Goal: Information Seeking & Learning: Learn about a topic

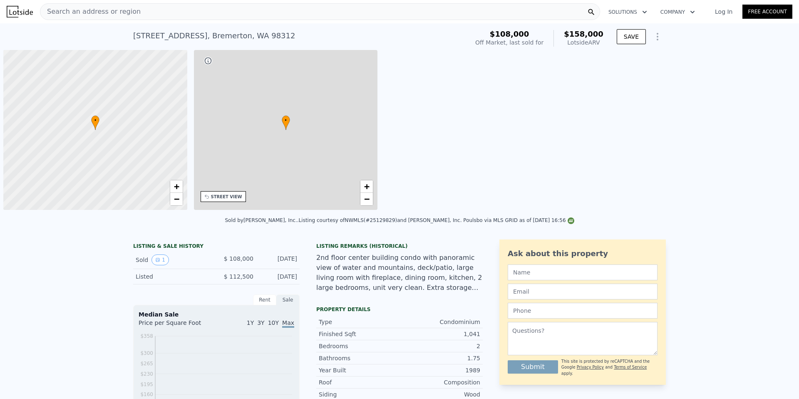
scroll to position [0, 3]
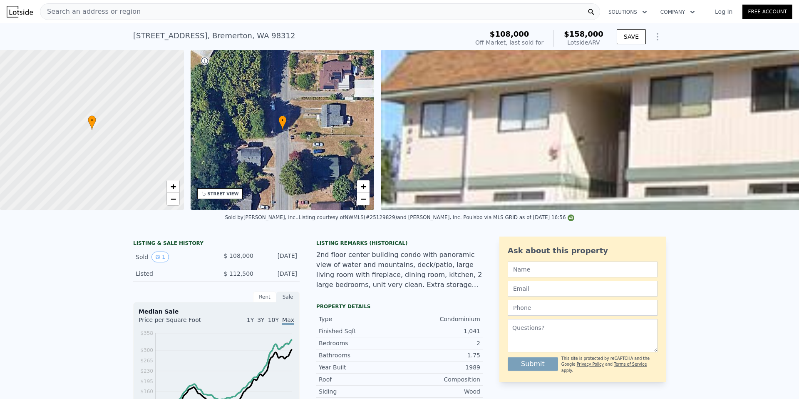
click at [327, 8] on div "Search an address or region" at bounding box center [320, 11] width 560 height 17
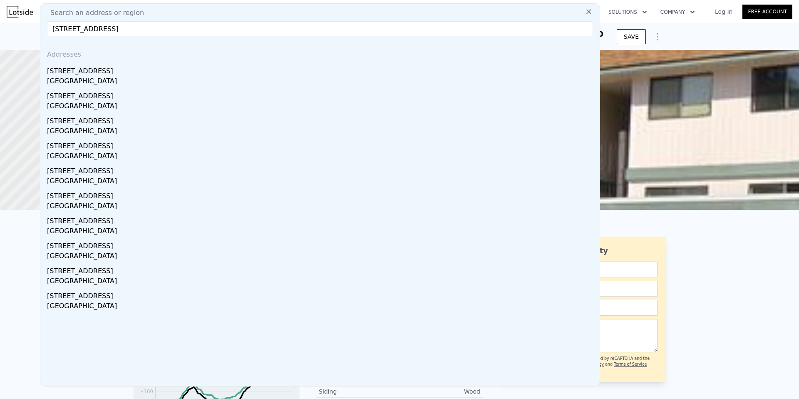
type input "[STREET_ADDRESS]"
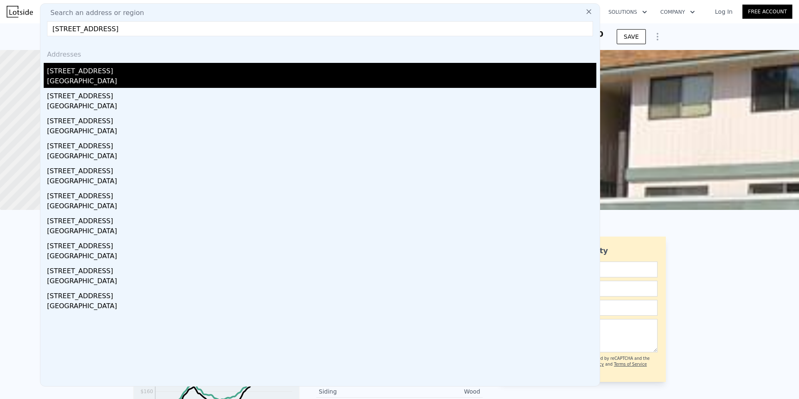
click at [73, 80] on div "[GEOGRAPHIC_DATA]" at bounding box center [322, 82] width 550 height 12
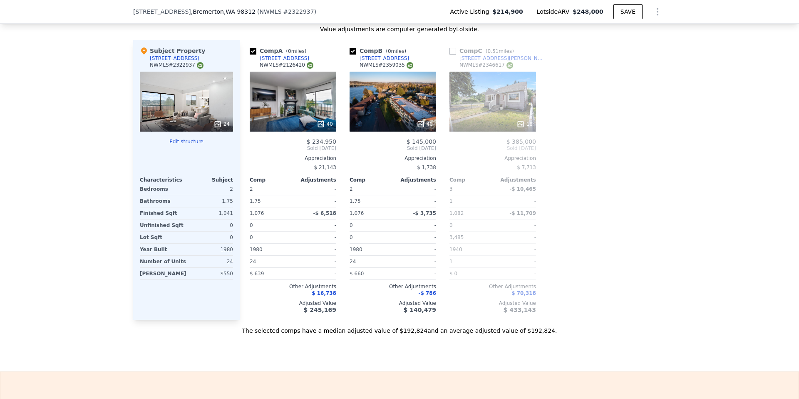
scroll to position [784, 0]
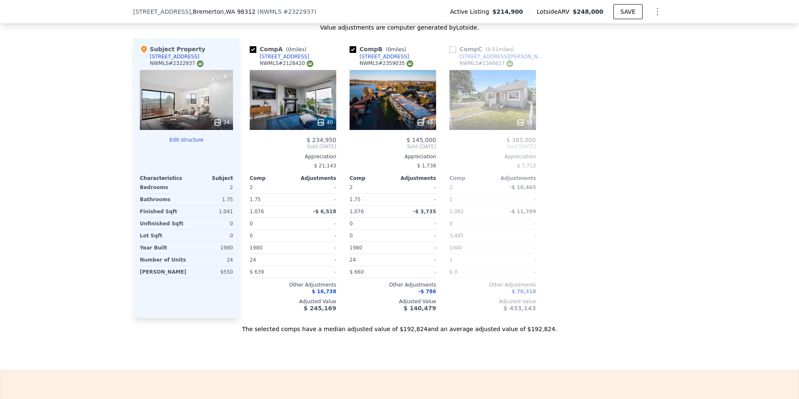
click at [385, 112] on div "40" at bounding box center [393, 100] width 87 height 60
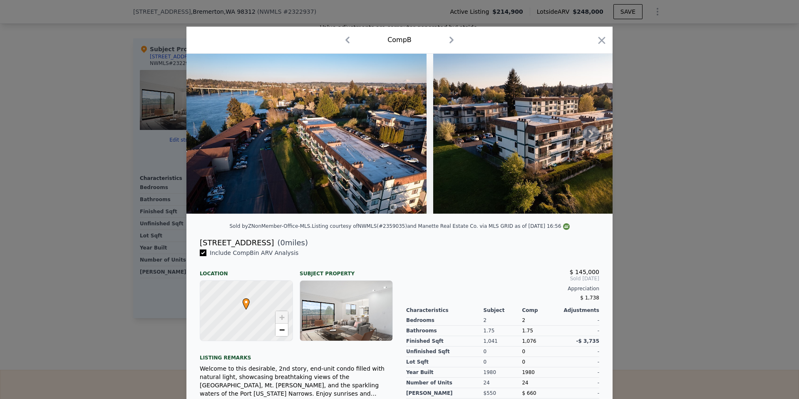
click at [590, 128] on icon at bounding box center [591, 133] width 17 height 17
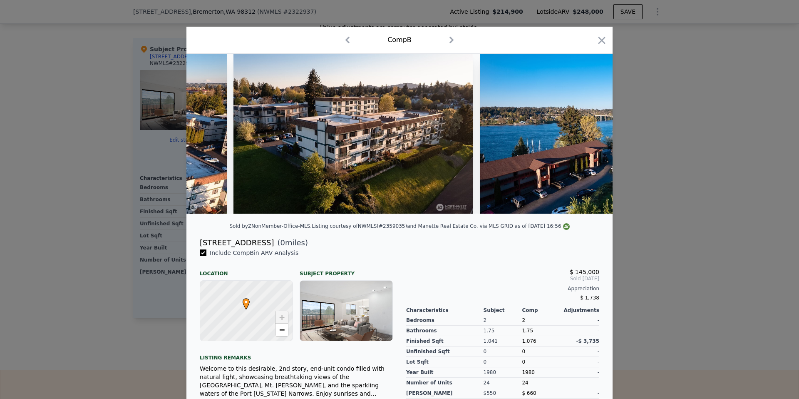
click at [590, 128] on img at bounding box center [600, 134] width 240 height 160
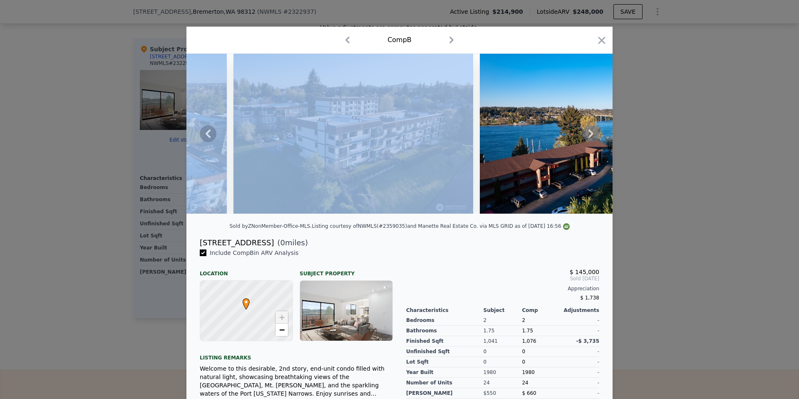
click at [590, 128] on icon at bounding box center [591, 133] width 17 height 17
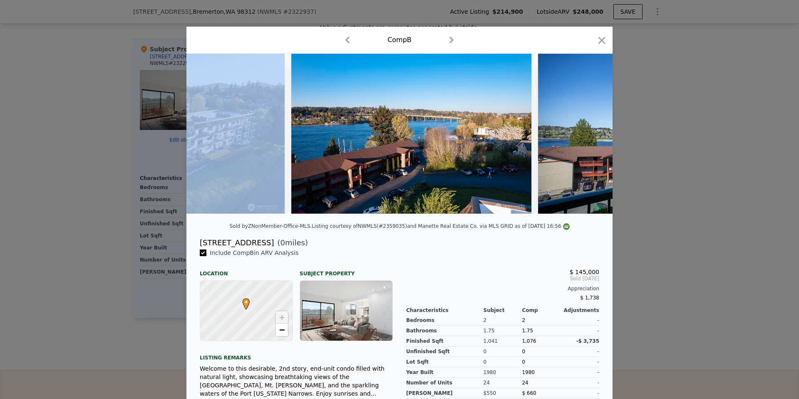
click at [590, 128] on img at bounding box center [658, 134] width 240 height 160
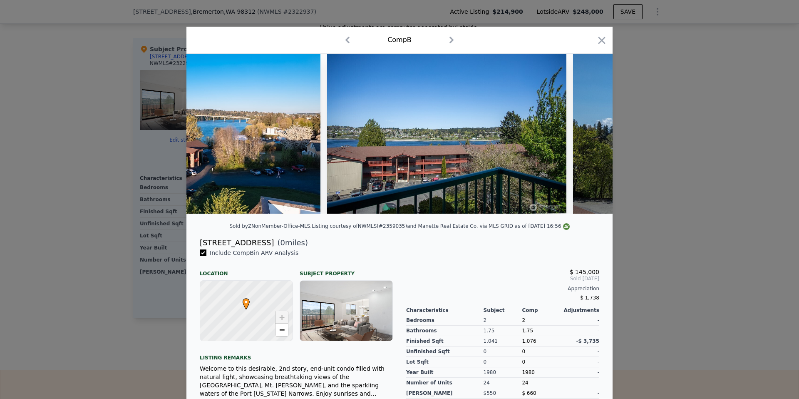
click at [590, 128] on img at bounding box center [693, 134] width 240 height 160
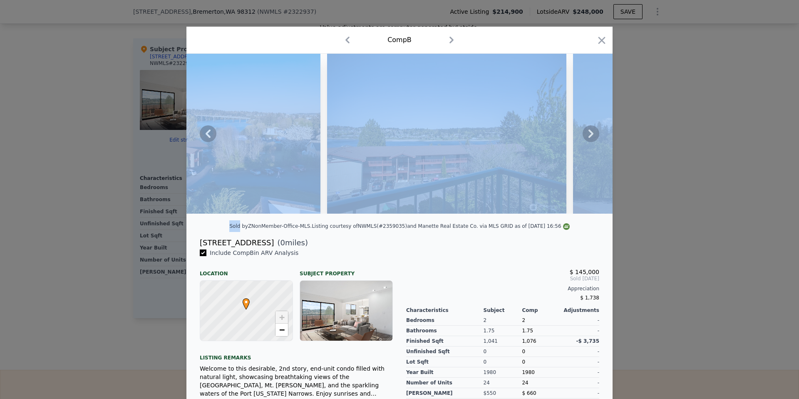
click at [590, 128] on icon at bounding box center [591, 133] width 17 height 17
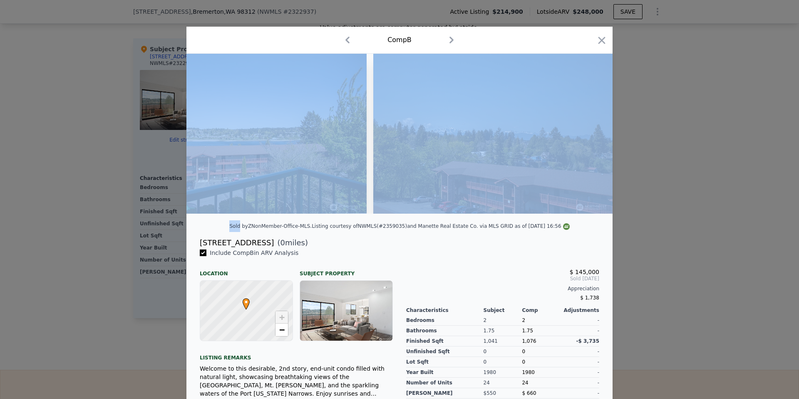
click at [590, 128] on img at bounding box center [493, 134] width 240 height 160
click at [590, 128] on icon at bounding box center [591, 133] width 17 height 17
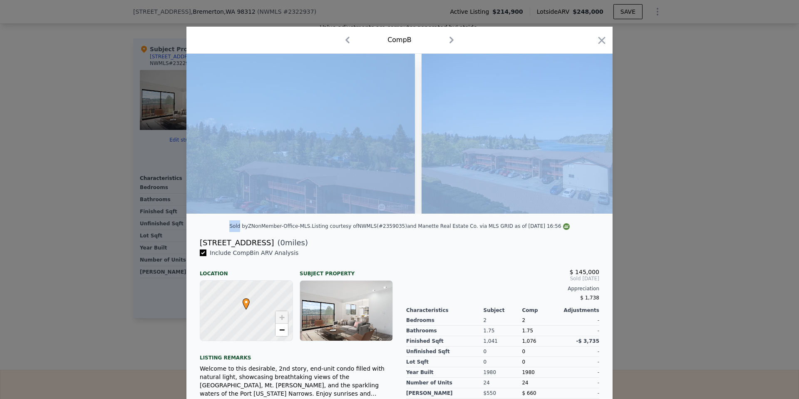
scroll to position [0, 999]
click at [569, 124] on img at bounding box center [540, 134] width 240 height 160
click at [590, 142] on img at bounding box center [540, 134] width 240 height 160
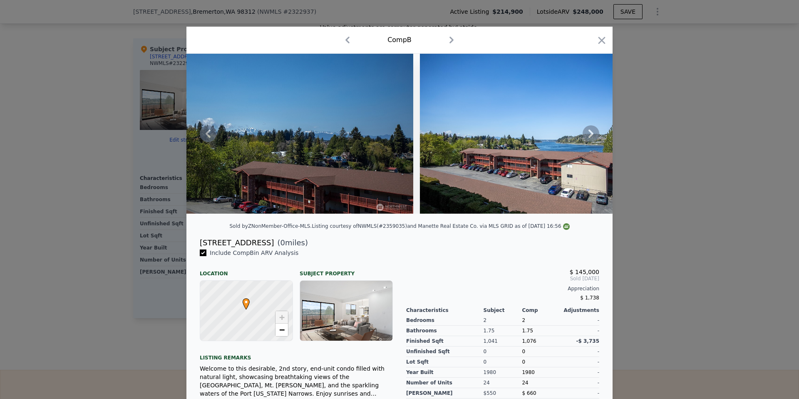
click at [592, 136] on icon at bounding box center [591, 133] width 17 height 17
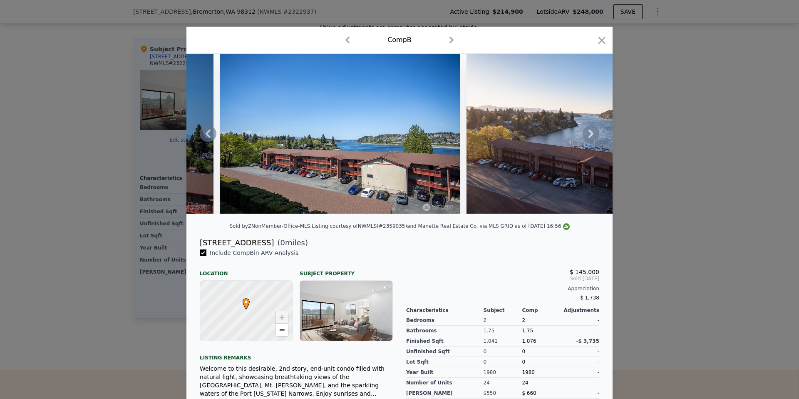
click at [592, 136] on icon at bounding box center [591, 133] width 17 height 17
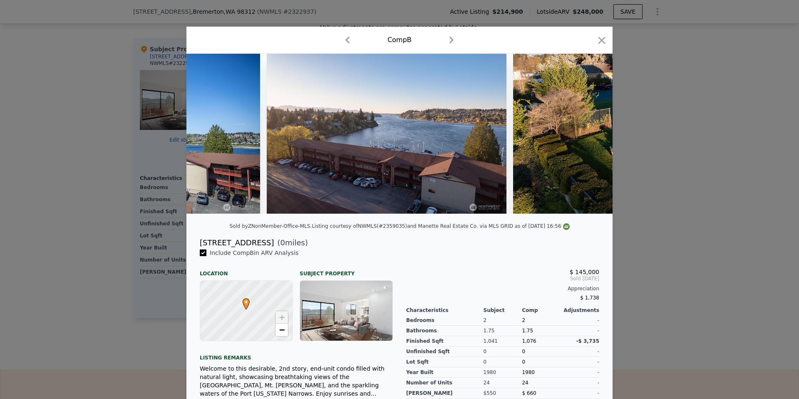
click at [592, 136] on img at bounding box center [633, 134] width 240 height 160
click at [592, 136] on icon at bounding box center [591, 133] width 17 height 17
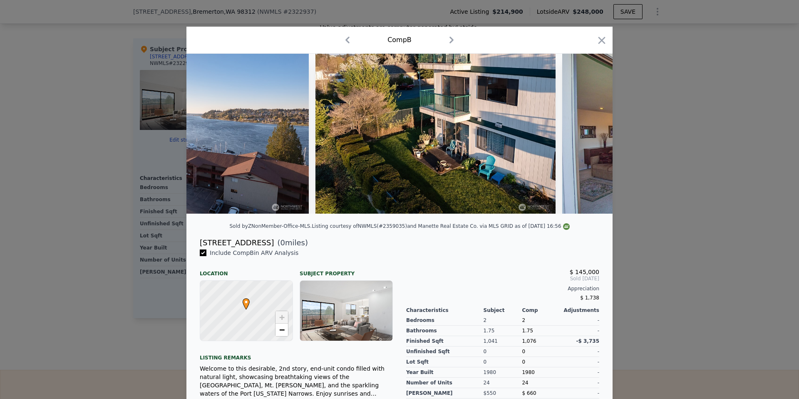
click at [592, 136] on img at bounding box center [682, 134] width 240 height 160
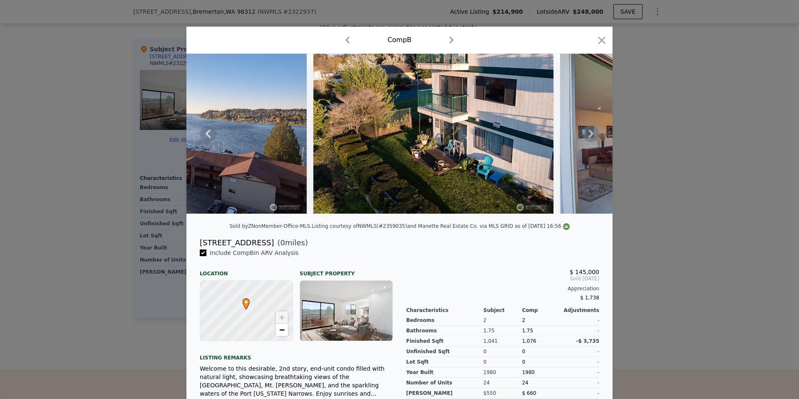
click at [592, 136] on icon at bounding box center [591, 133] width 17 height 17
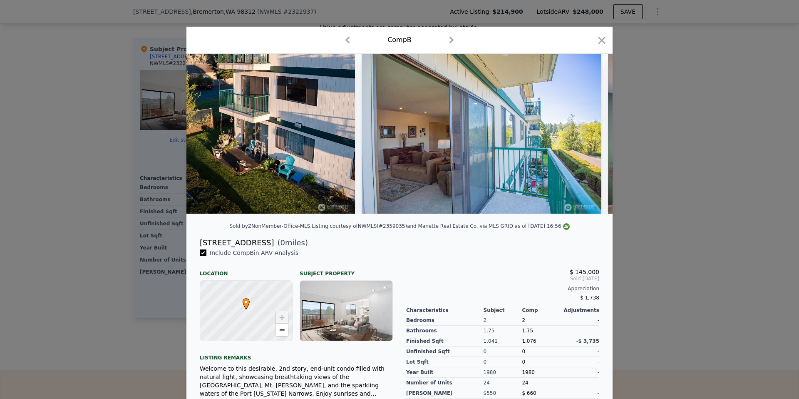
click at [592, 136] on img at bounding box center [482, 134] width 240 height 160
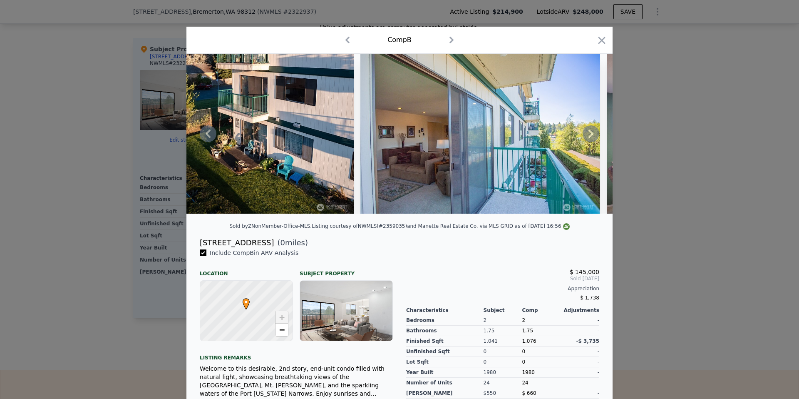
click at [592, 136] on icon at bounding box center [591, 133] width 17 height 17
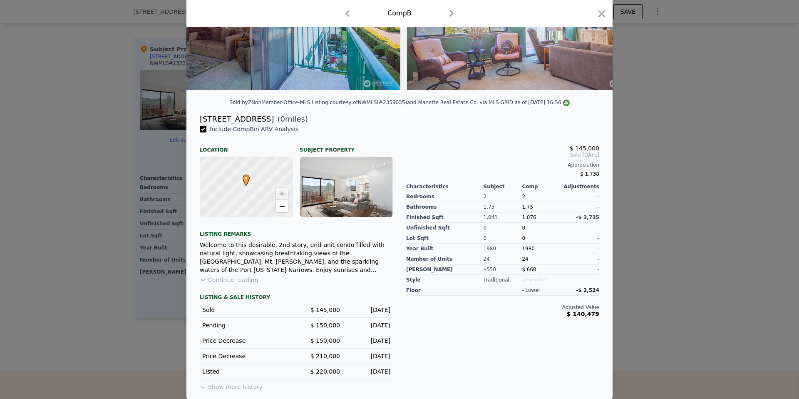
scroll to position [0, 0]
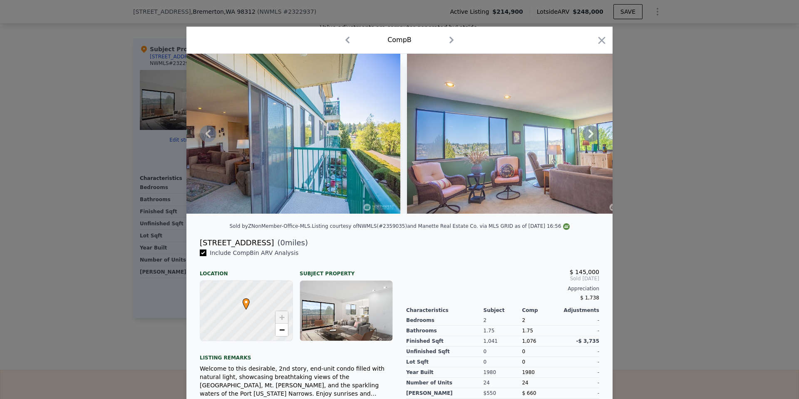
click at [591, 137] on icon at bounding box center [591, 133] width 17 height 17
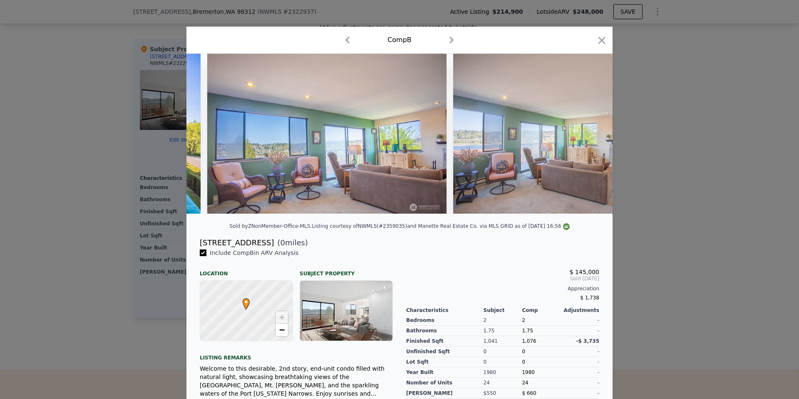
click at [591, 137] on img at bounding box center [573, 134] width 240 height 160
click at [591, 134] on icon at bounding box center [591, 133] width 5 height 8
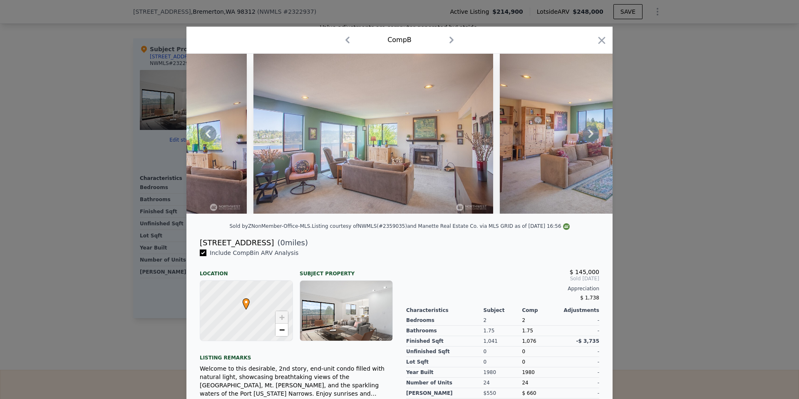
click at [591, 134] on icon at bounding box center [591, 133] width 5 height 8
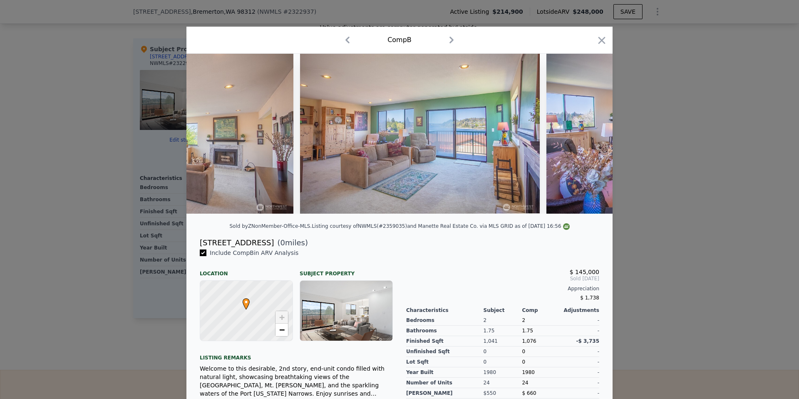
click at [591, 134] on img at bounding box center [667, 134] width 240 height 160
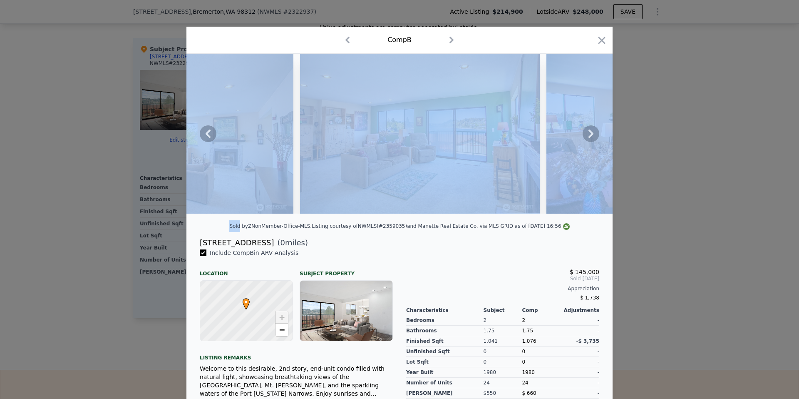
click at [591, 134] on icon at bounding box center [591, 133] width 5 height 8
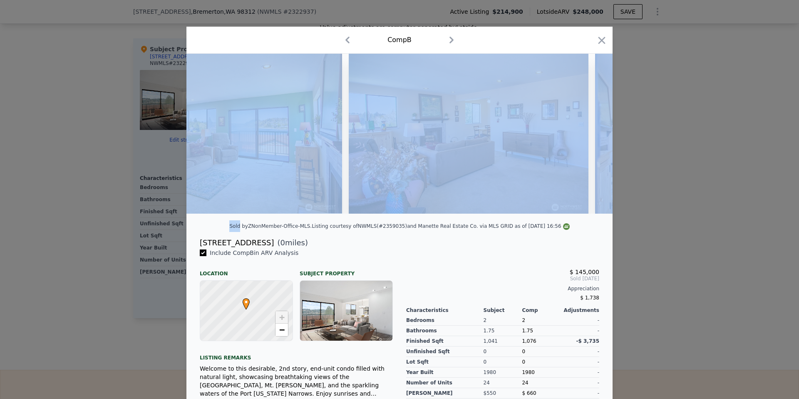
scroll to position [0, 2797]
click at [591, 134] on div at bounding box center [399, 134] width 426 height 160
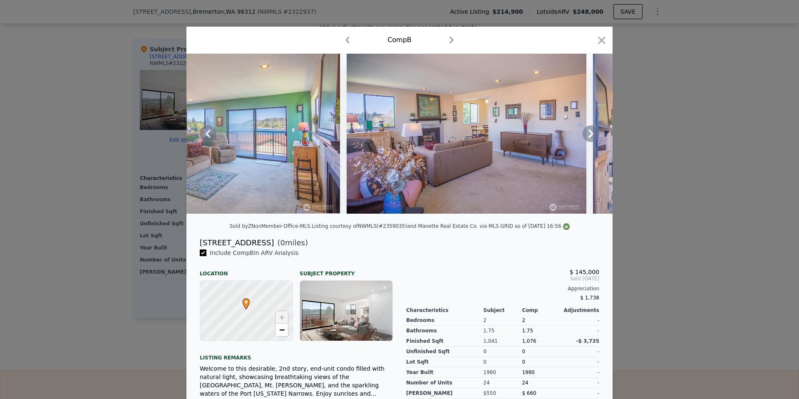
click at [441, 269] on div "$ 145,000" at bounding box center [502, 272] width 193 height 7
click at [593, 135] on icon at bounding box center [591, 133] width 17 height 17
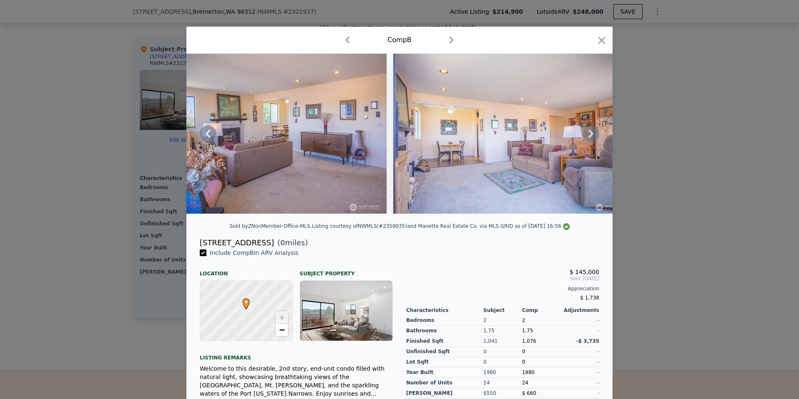
click at [593, 135] on icon at bounding box center [591, 133] width 17 height 17
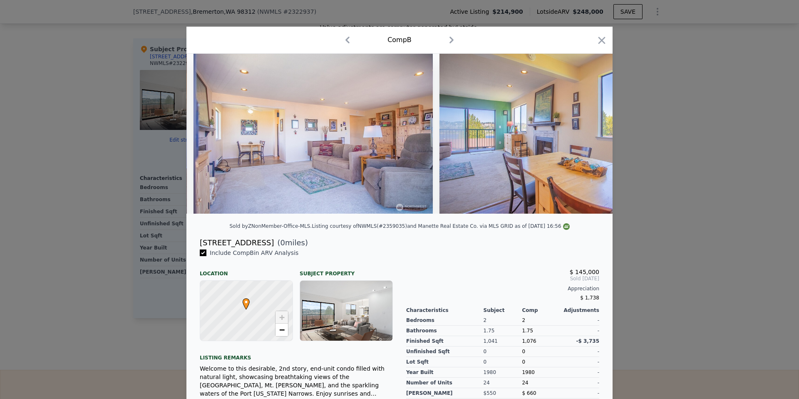
click at [593, 135] on img at bounding box center [560, 134] width 240 height 160
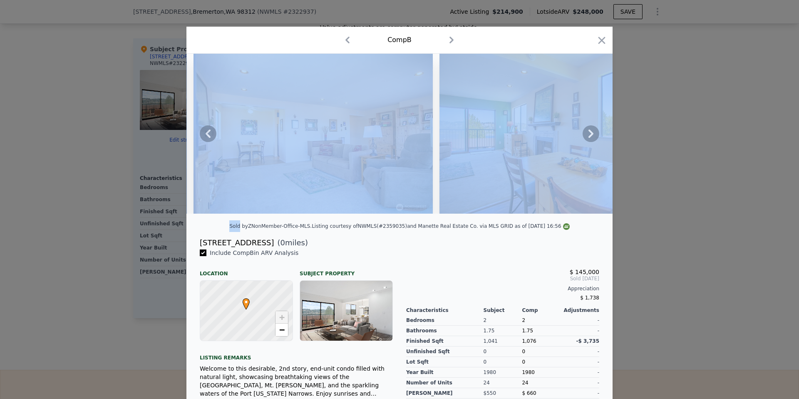
click at [593, 135] on icon at bounding box center [591, 133] width 17 height 17
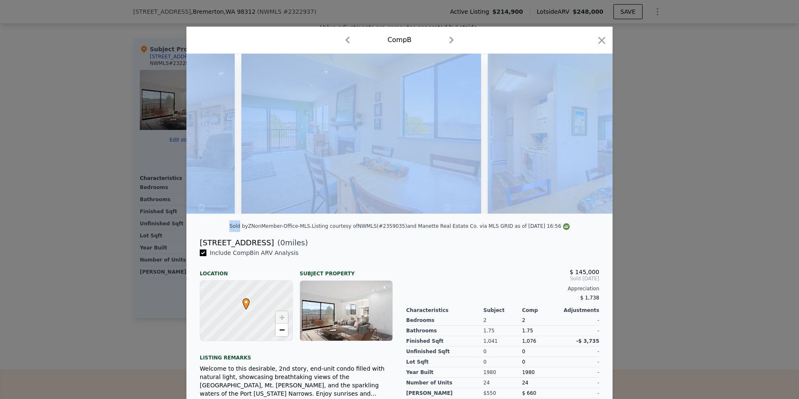
scroll to position [0, 3397]
click at [593, 135] on img at bounding box center [606, 134] width 240 height 160
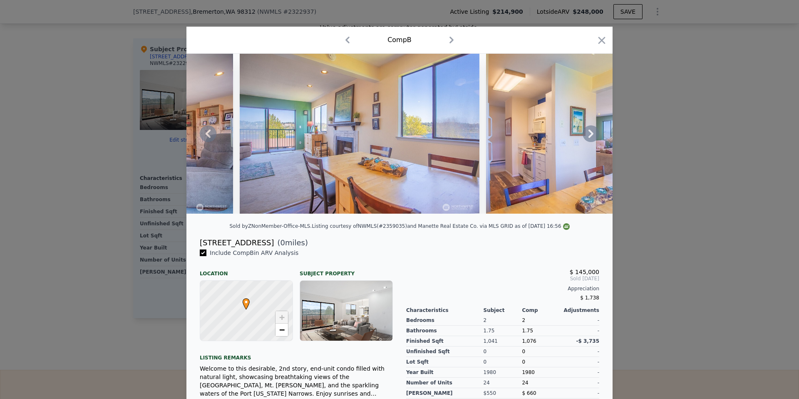
click at [411, 249] on div "$ 145,000 Sold [DATE] Appreciation $ 1,738 Characteristics Subject Comp Adjustm…" at bounding box center [503, 382] width 206 height 267
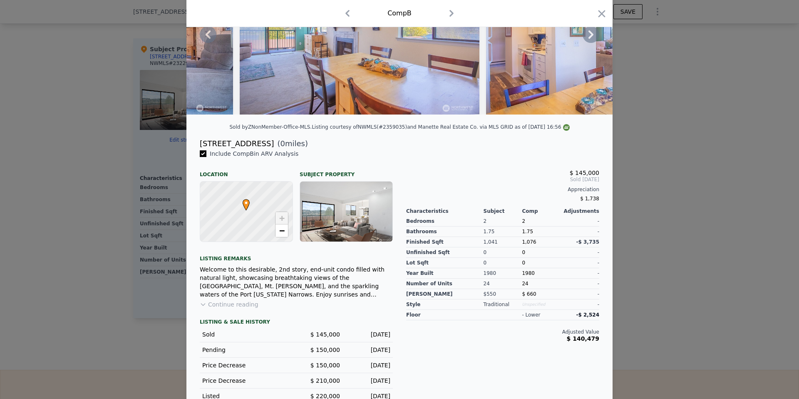
scroll to position [0, 0]
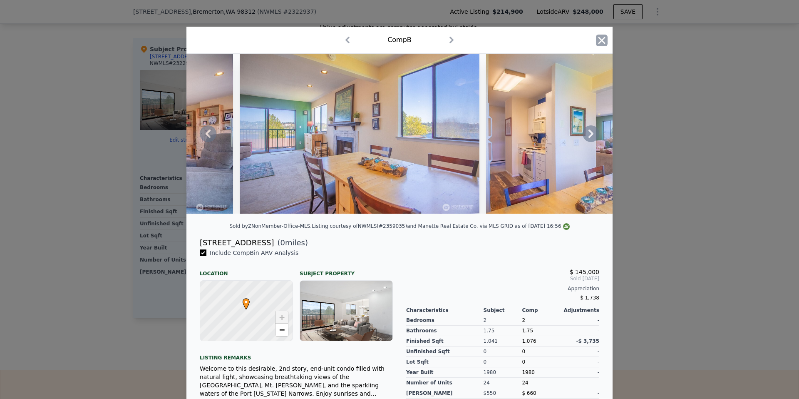
click at [599, 40] on icon "button" at bounding box center [602, 41] width 12 height 12
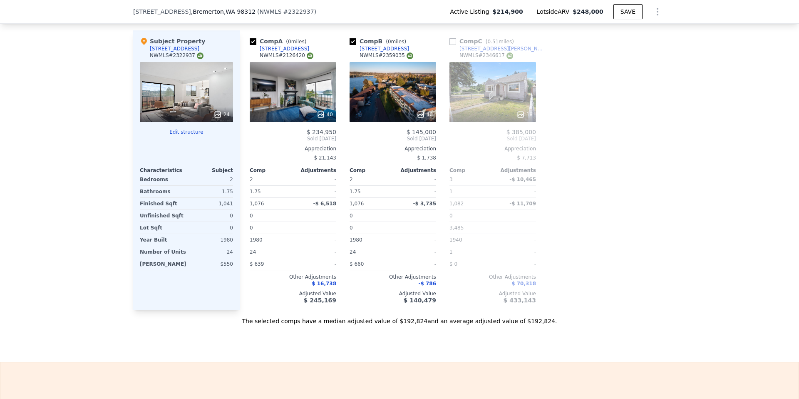
scroll to position [791, 0]
click at [281, 90] on div "40" at bounding box center [293, 93] width 87 height 60
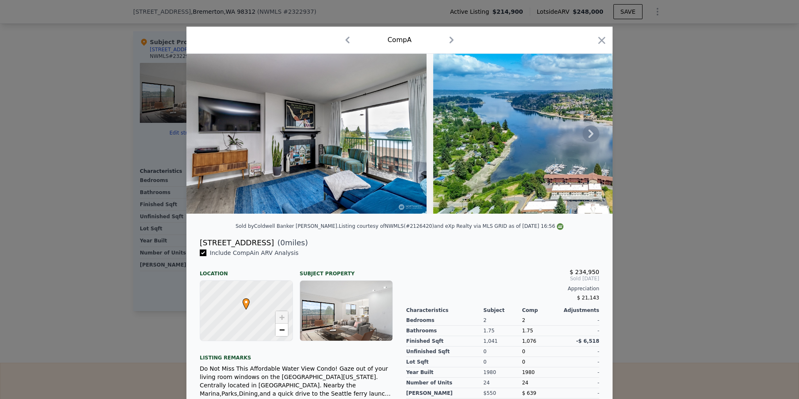
click at [590, 133] on icon at bounding box center [591, 133] width 17 height 17
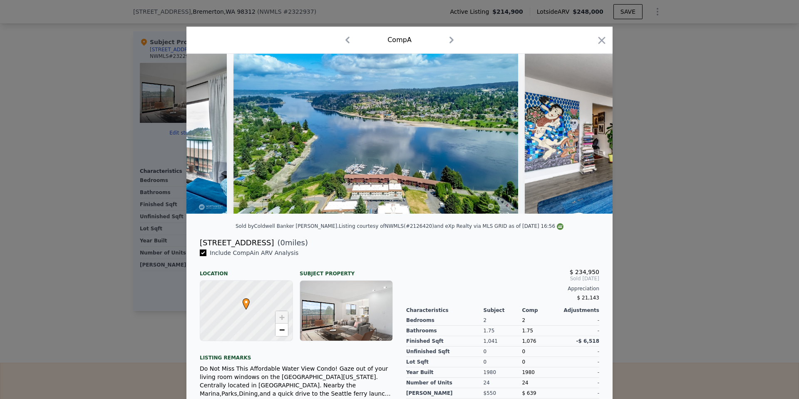
click at [590, 133] on img at bounding box center [645, 134] width 240 height 160
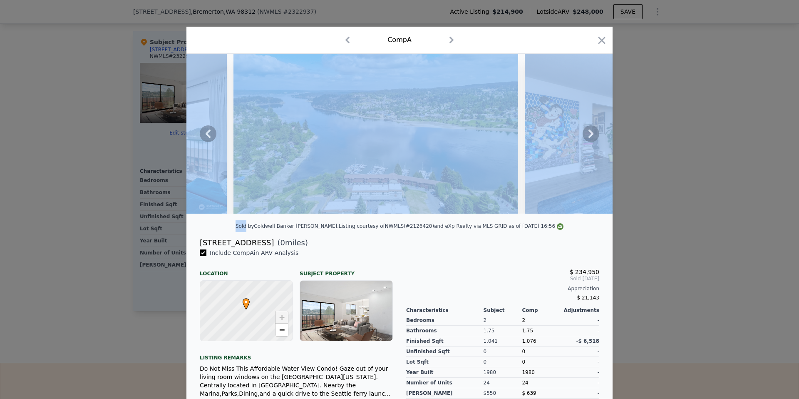
click at [590, 133] on icon at bounding box center [591, 133] width 17 height 17
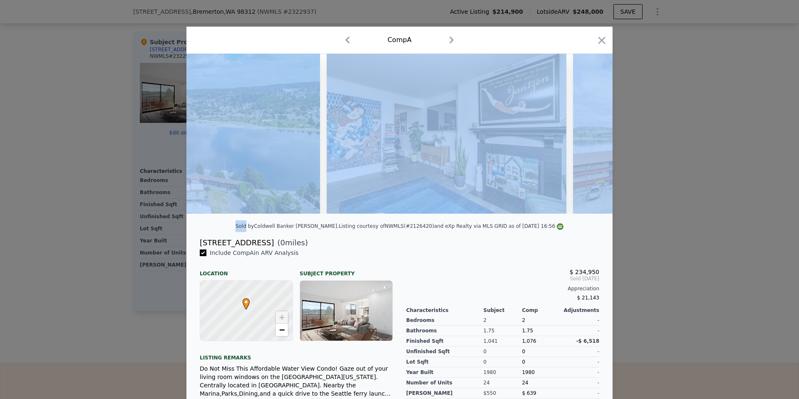
scroll to position [0, 400]
click at [590, 133] on img at bounding box center [692, 134] width 240 height 160
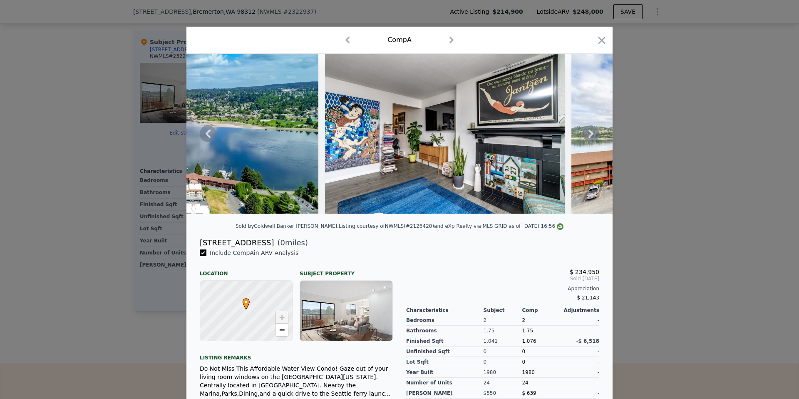
click at [428, 246] on div "[STREET_ADDRESS] ( 0 miles)" at bounding box center [399, 243] width 413 height 12
click at [587, 131] on icon at bounding box center [591, 133] width 17 height 17
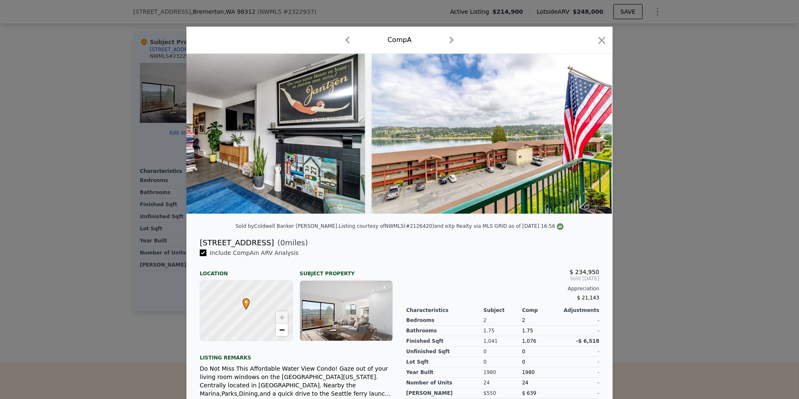
click at [587, 131] on img at bounding box center [492, 134] width 240 height 160
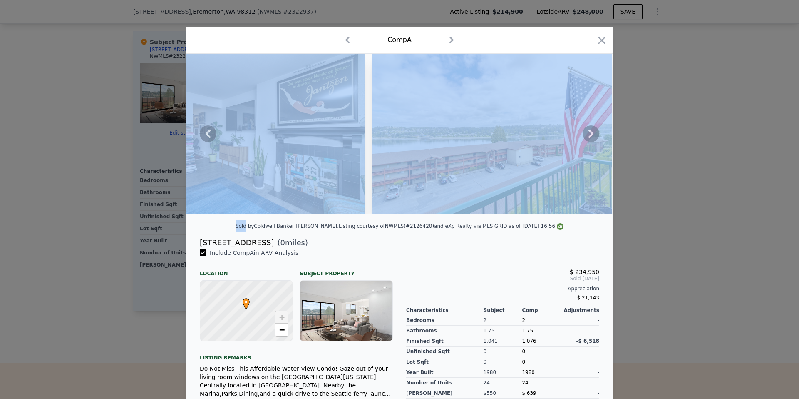
click at [587, 131] on icon at bounding box center [591, 133] width 17 height 17
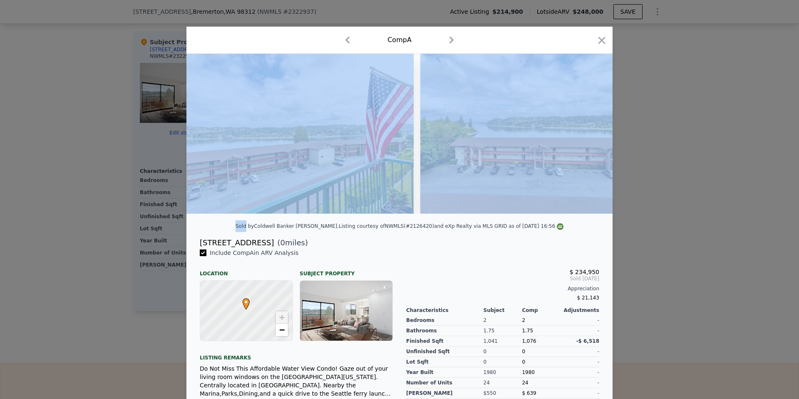
scroll to position [0, 799]
click at [587, 131] on img at bounding box center [539, 134] width 240 height 160
click at [542, 199] on img at bounding box center [539, 134] width 240 height 160
click at [603, 45] on icon "button" at bounding box center [602, 41] width 12 height 12
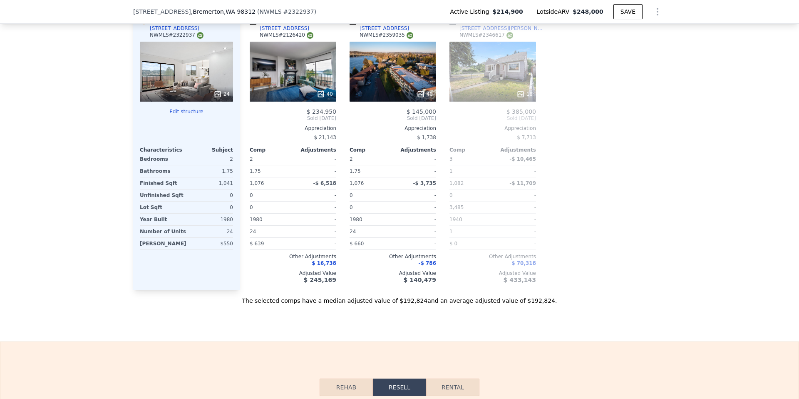
scroll to position [818, 0]
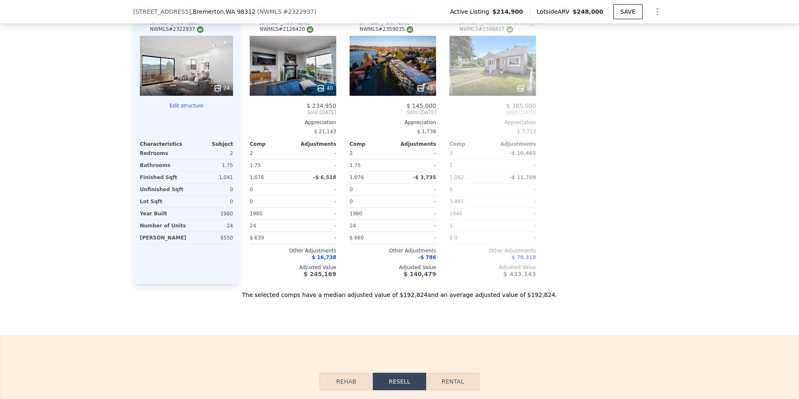
click at [224, 81] on div at bounding box center [186, 88] width 93 height 15
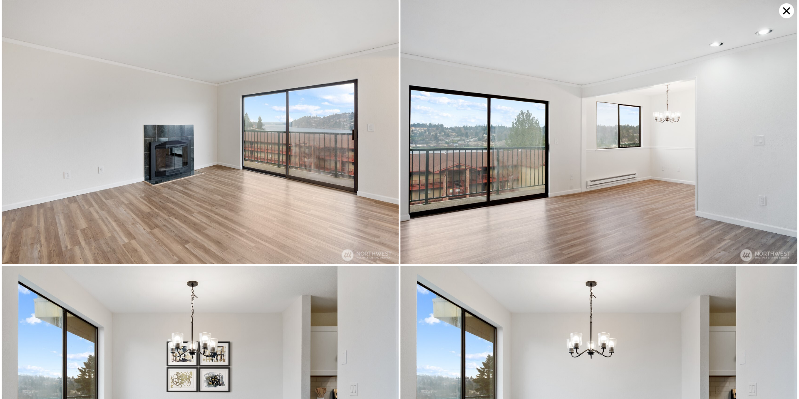
scroll to position [266, 0]
click at [783, 8] on icon at bounding box center [786, 10] width 15 height 15
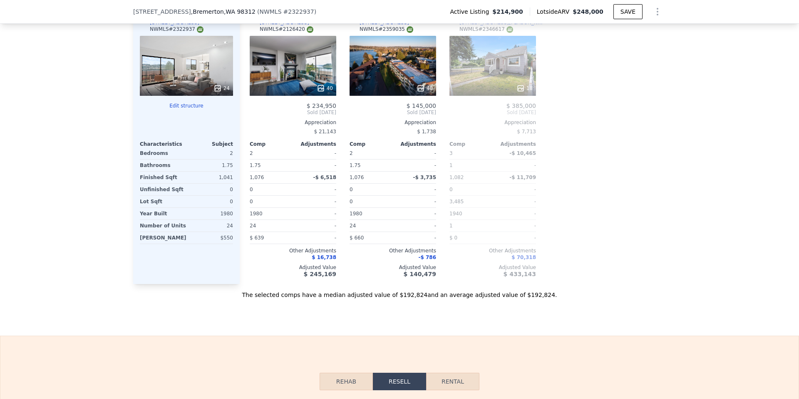
click at [392, 61] on div "40" at bounding box center [393, 66] width 87 height 60
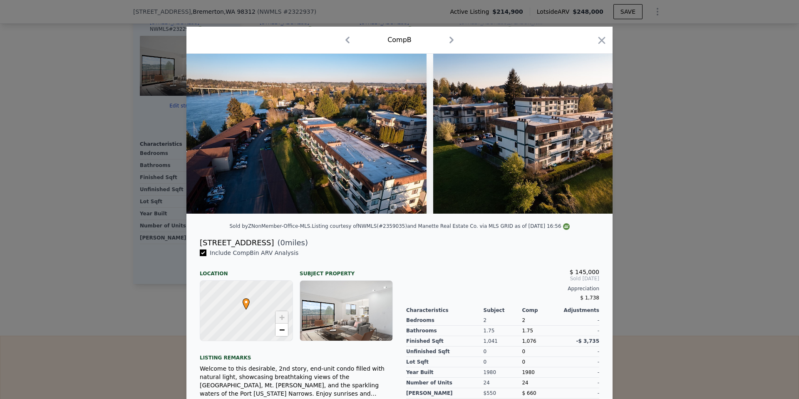
click at [596, 132] on icon at bounding box center [591, 133] width 17 height 17
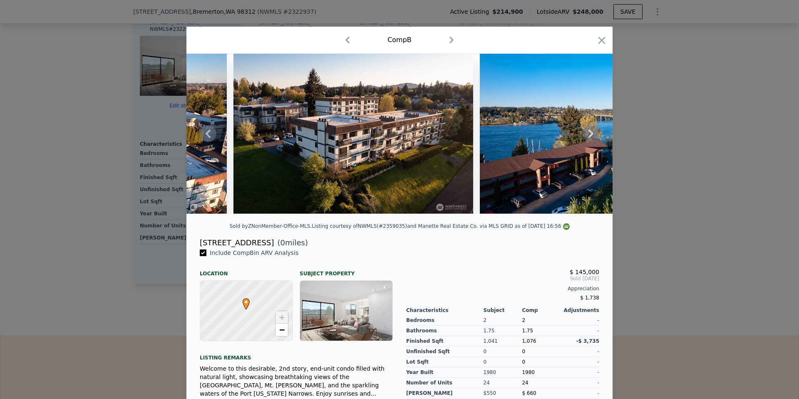
click at [591, 134] on icon at bounding box center [591, 133] width 5 height 8
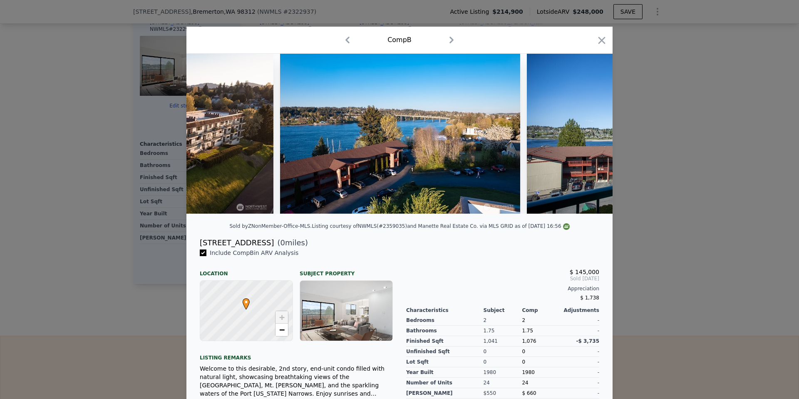
click at [591, 134] on img at bounding box center [647, 134] width 240 height 160
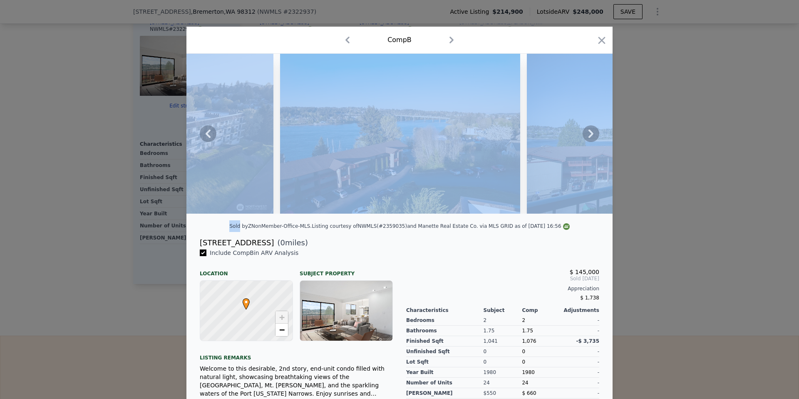
click at [591, 134] on icon at bounding box center [591, 133] width 5 height 8
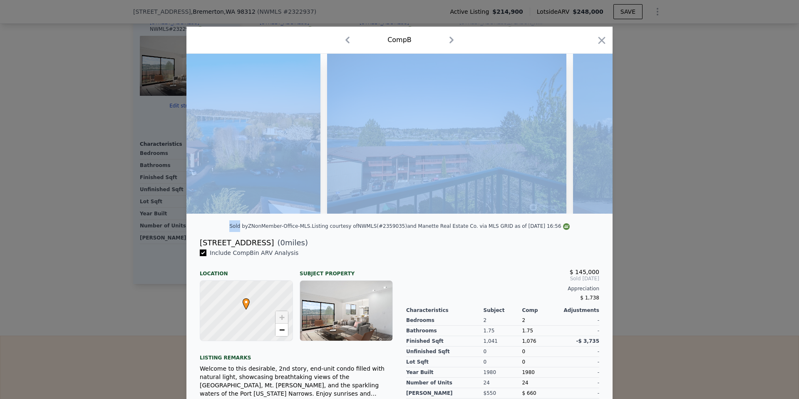
click at [591, 134] on img at bounding box center [693, 134] width 240 height 160
click at [591, 134] on icon at bounding box center [591, 133] width 5 height 8
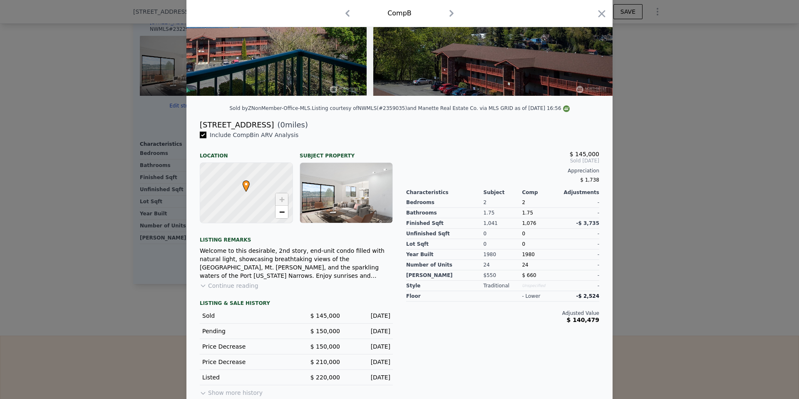
scroll to position [124, 0]
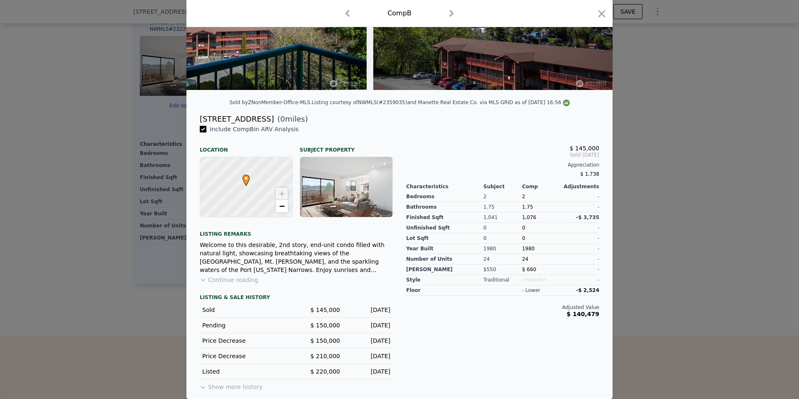
click at [370, 175] on div at bounding box center [346, 187] width 92 height 60
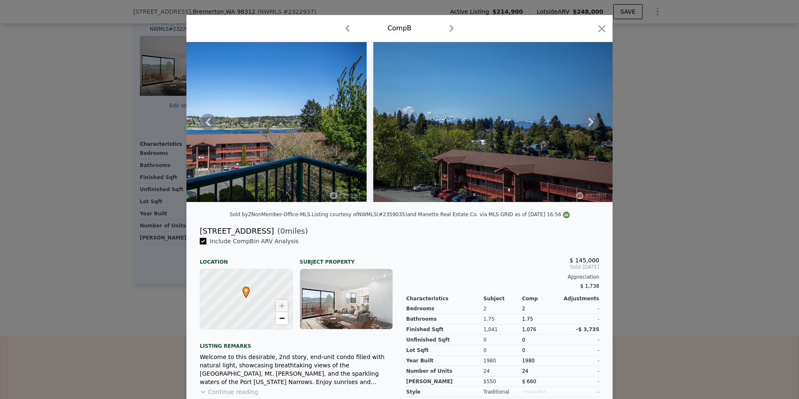
scroll to position [0, 0]
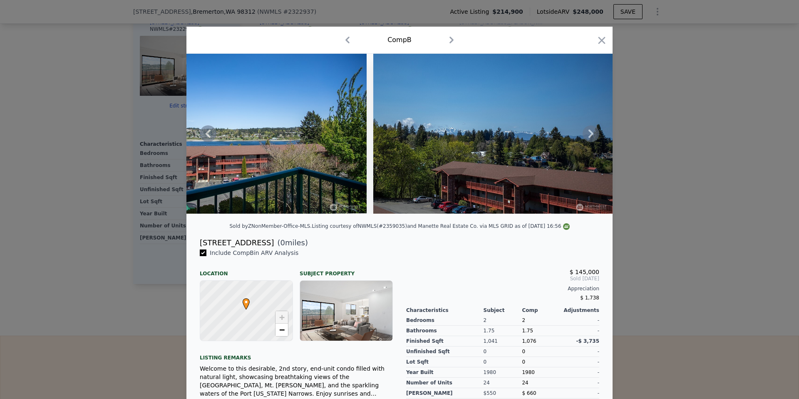
click at [591, 137] on icon at bounding box center [591, 133] width 17 height 17
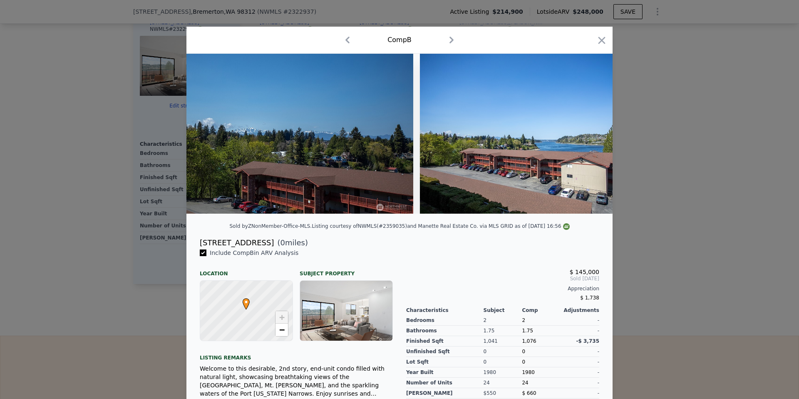
click at [591, 137] on img at bounding box center [540, 134] width 240 height 160
click at [591, 137] on icon at bounding box center [591, 133] width 17 height 17
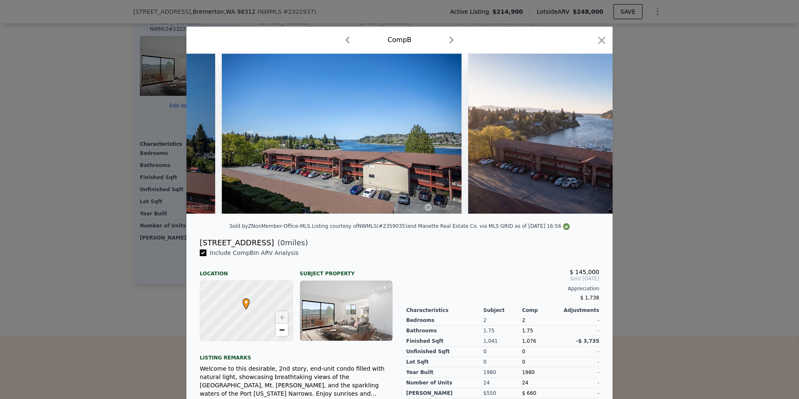
click at [591, 137] on img at bounding box center [588, 134] width 240 height 160
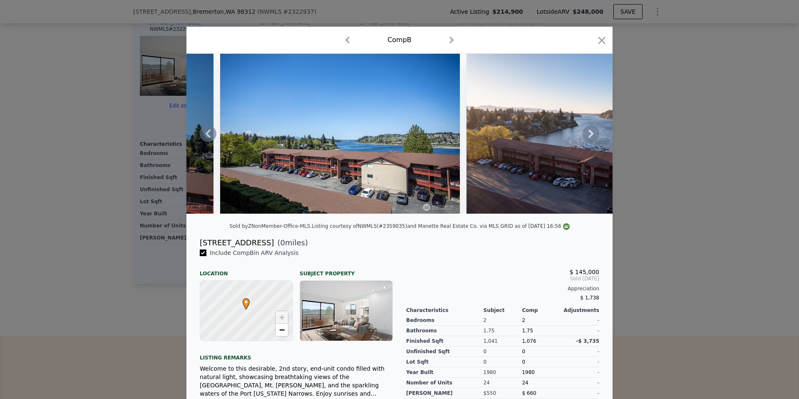
click at [591, 137] on icon at bounding box center [591, 133] width 17 height 17
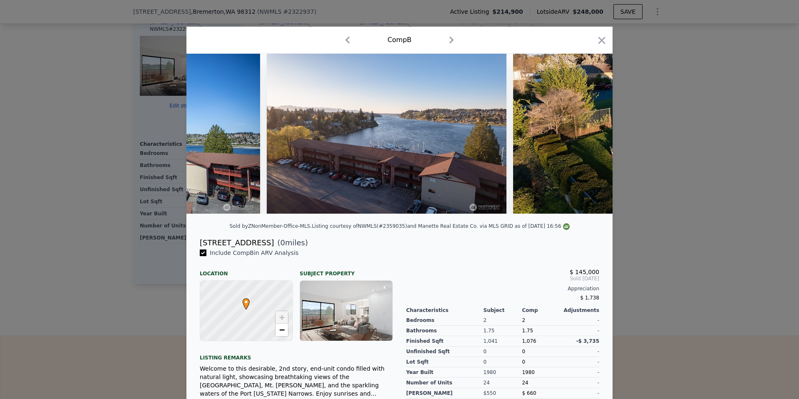
click at [591, 137] on img at bounding box center [633, 134] width 240 height 160
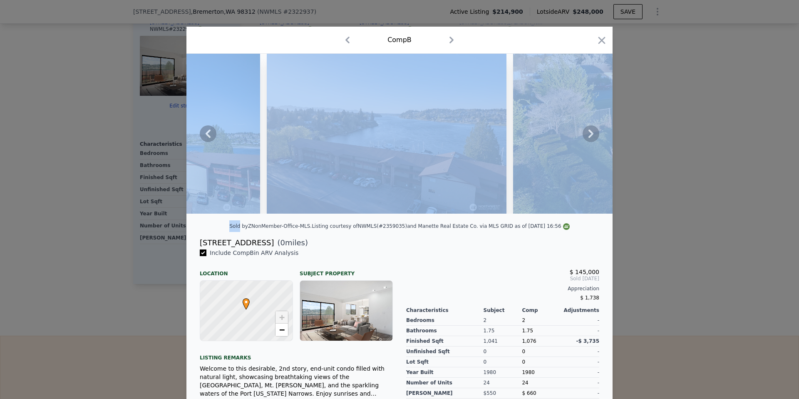
click at [591, 136] on icon at bounding box center [591, 133] width 17 height 17
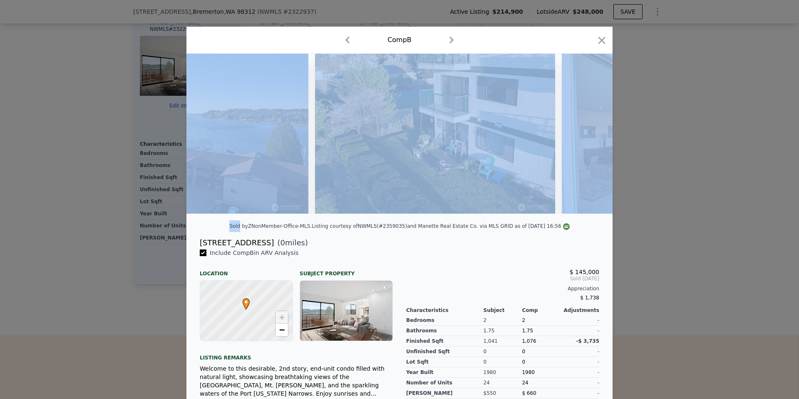
scroll to position [0, 1599]
click at [591, 136] on img at bounding box center [680, 134] width 240 height 160
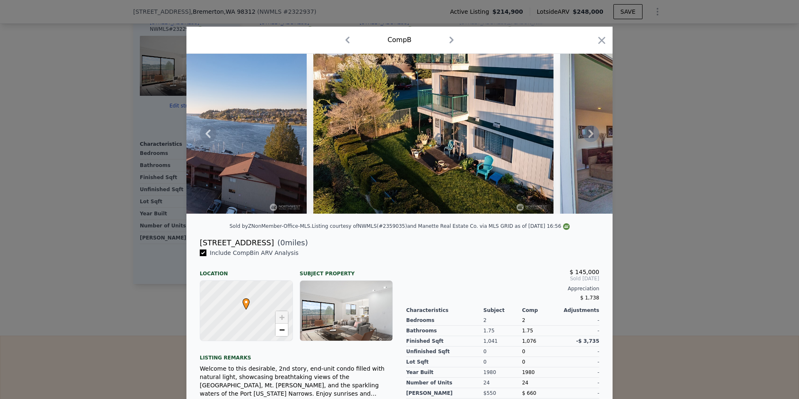
click at [485, 241] on div "[STREET_ADDRESS] ( 0 miles)" at bounding box center [399, 243] width 413 height 12
click at [587, 137] on icon at bounding box center [591, 133] width 17 height 17
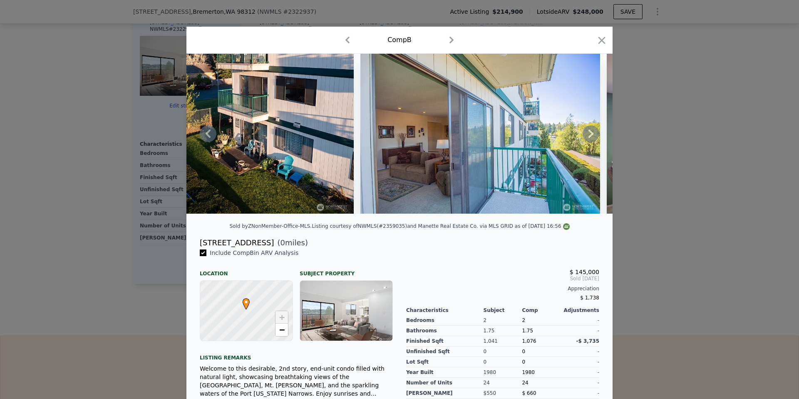
click at [587, 137] on icon at bounding box center [591, 133] width 17 height 17
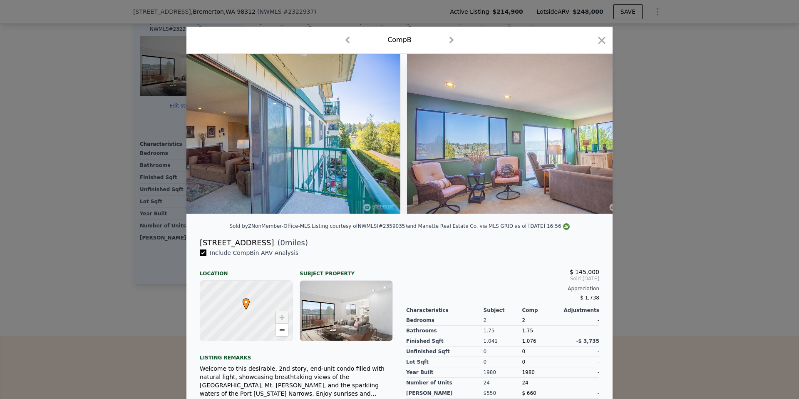
click at [587, 137] on img at bounding box center [527, 134] width 240 height 160
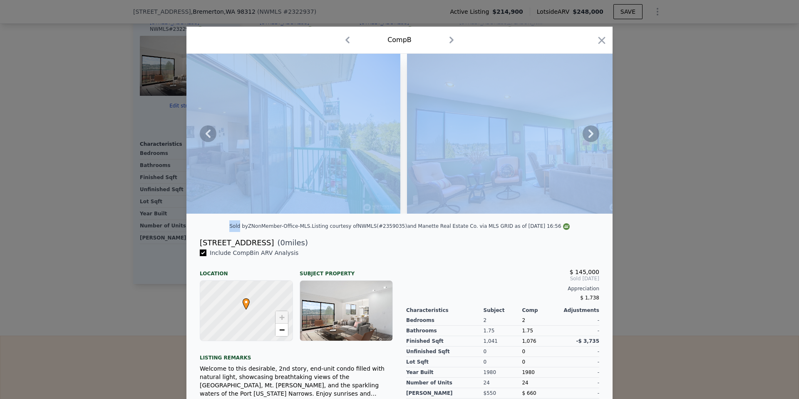
click at [587, 137] on icon at bounding box center [591, 133] width 17 height 17
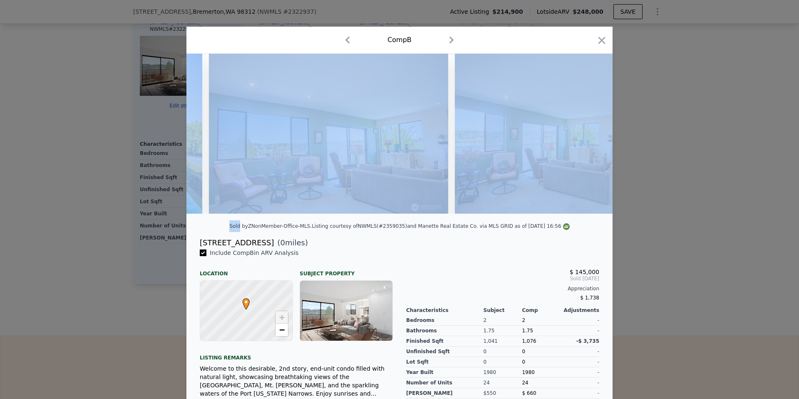
scroll to position [0, 2198]
click at [603, 42] on icon "button" at bounding box center [602, 40] width 7 height 7
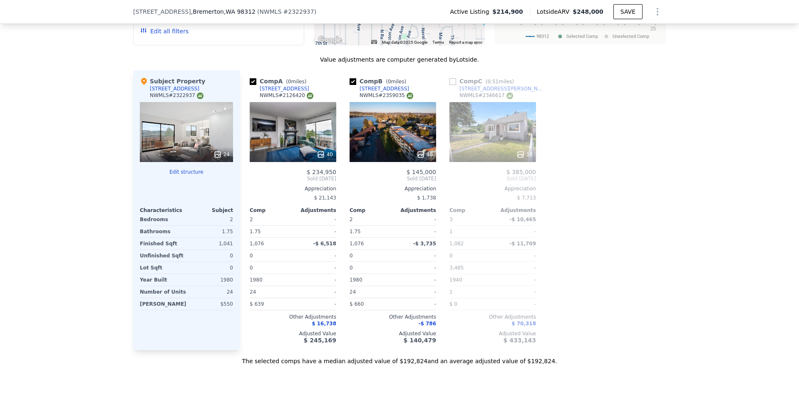
scroll to position [750, 0]
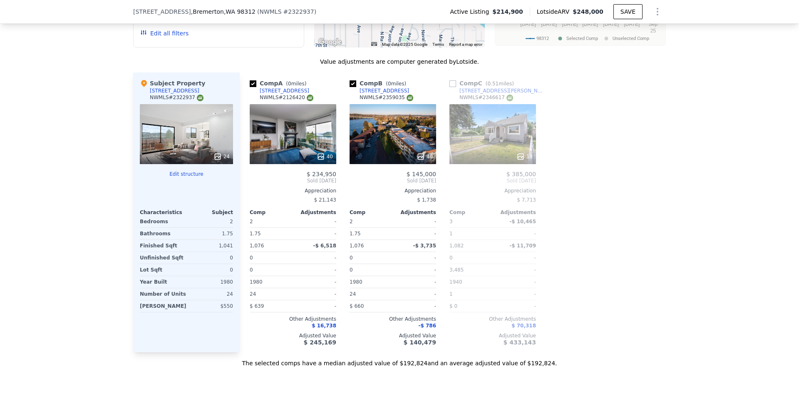
click at [395, 99] on div "NWMLS # 2359035" at bounding box center [387, 97] width 54 height 7
click at [185, 95] on div "NWMLS # 2322937" at bounding box center [177, 97] width 54 height 7
copy div "2322937"
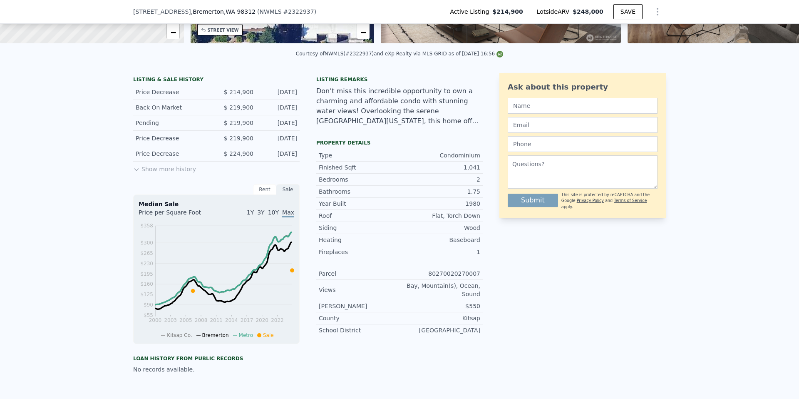
scroll to position [167, 0]
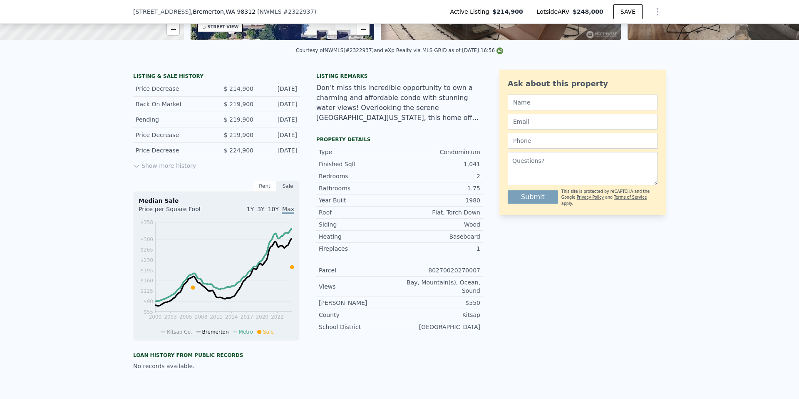
click at [150, 168] on button "Show more history" at bounding box center [164, 164] width 63 height 12
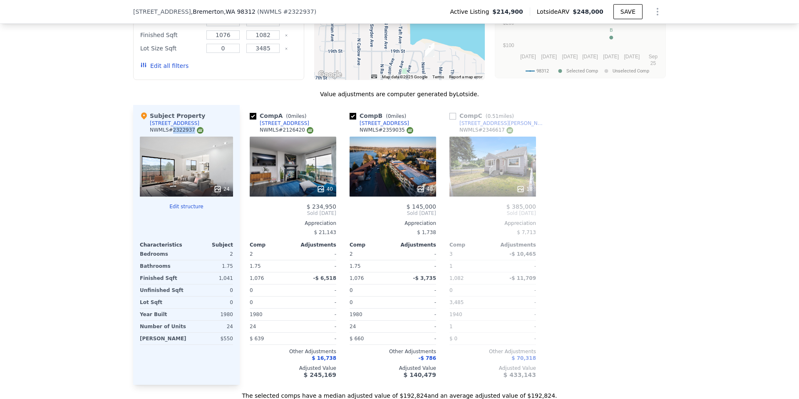
scroll to position [812, 0]
click at [296, 170] on div "40" at bounding box center [293, 166] width 87 height 60
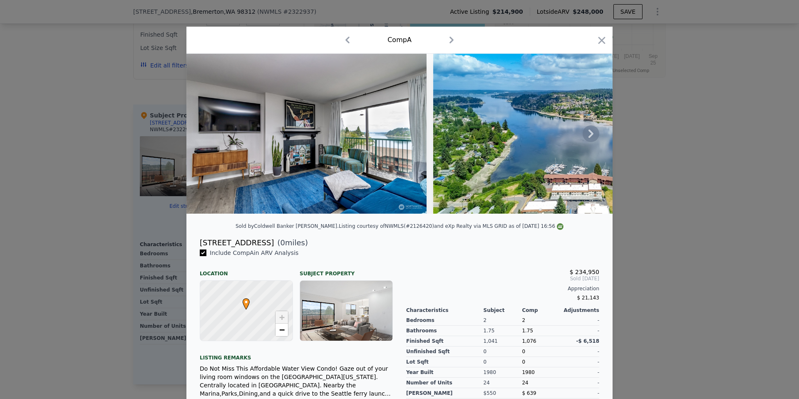
click at [591, 131] on icon at bounding box center [591, 133] width 5 height 8
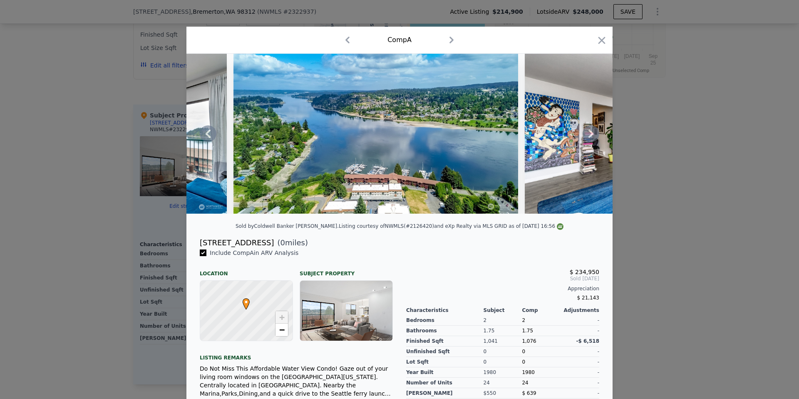
click at [591, 131] on icon at bounding box center [591, 133] width 5 height 8
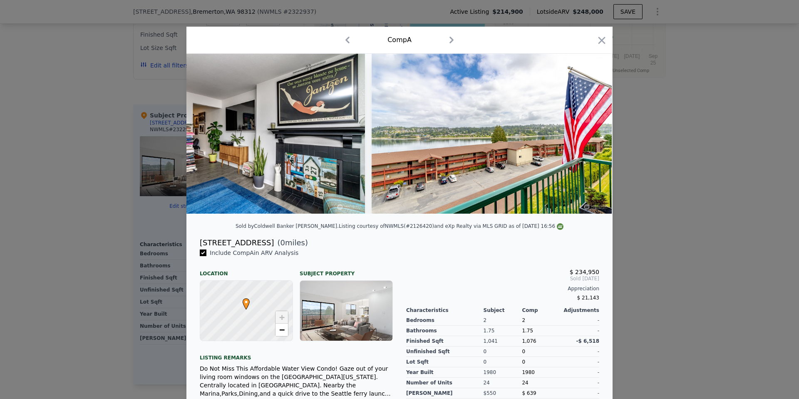
click at [591, 131] on img at bounding box center [492, 134] width 240 height 160
click at [591, 131] on icon at bounding box center [591, 133] width 5 height 8
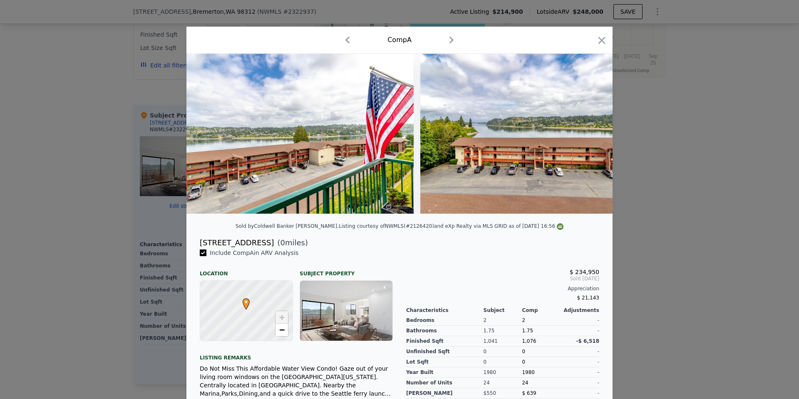
scroll to position [0, 799]
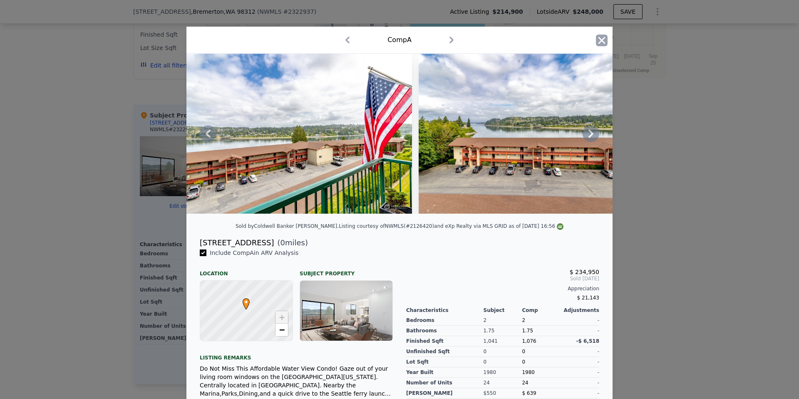
click at [599, 35] on icon "button" at bounding box center [602, 41] width 12 height 12
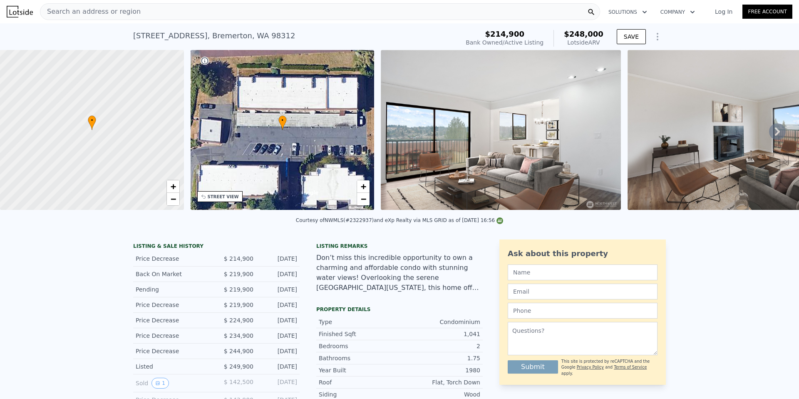
click at [217, 34] on div "[STREET_ADDRESS]" at bounding box center [214, 36] width 162 height 12
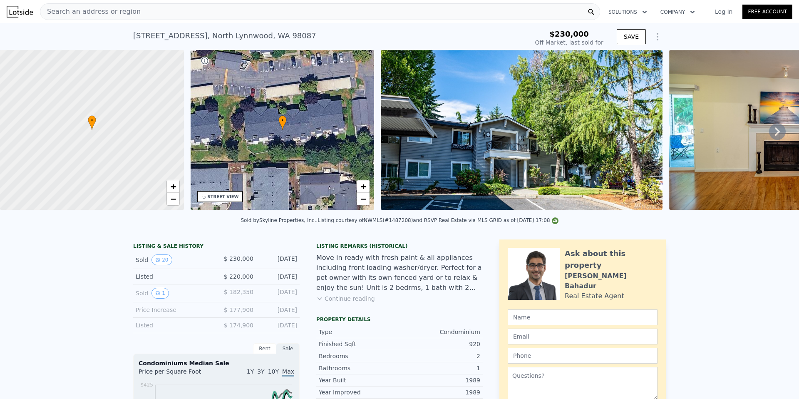
scroll to position [3, 0]
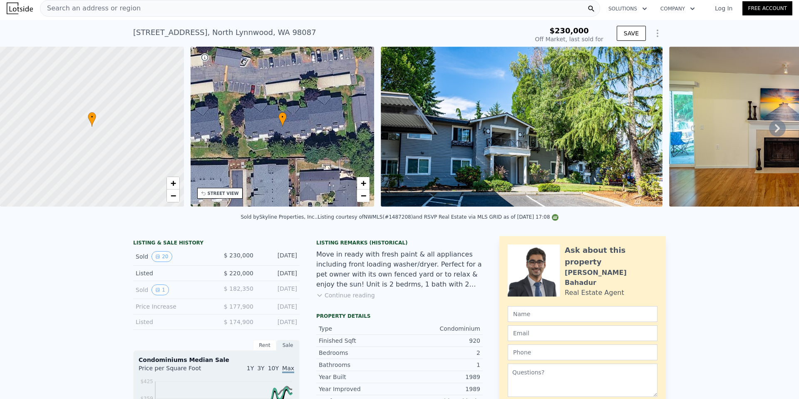
click at [778, 130] on icon at bounding box center [777, 128] width 17 height 17
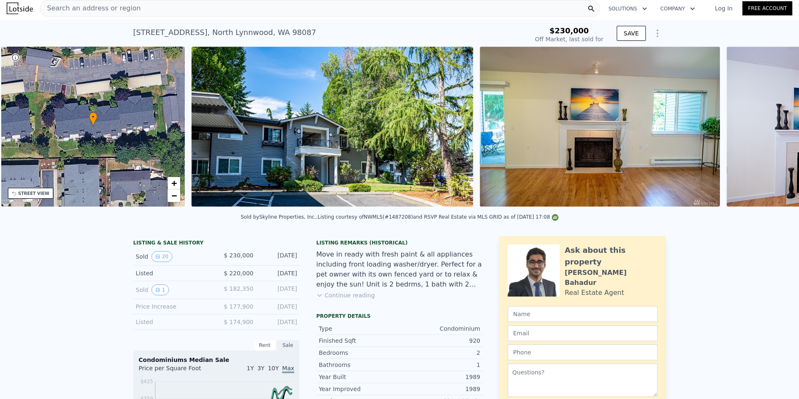
scroll to position [0, 194]
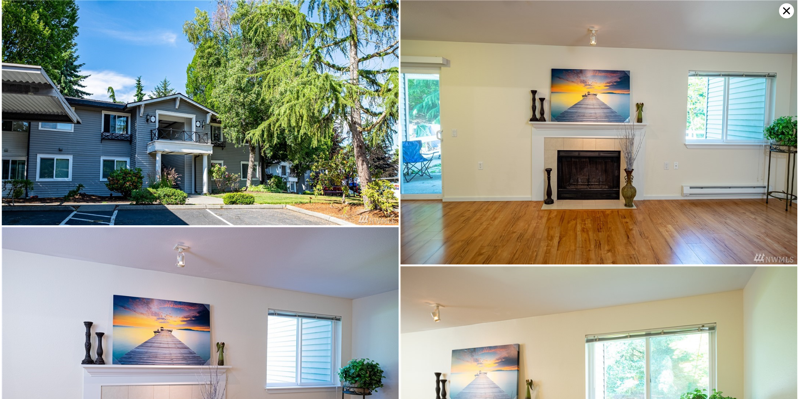
scroll to position [227, 0]
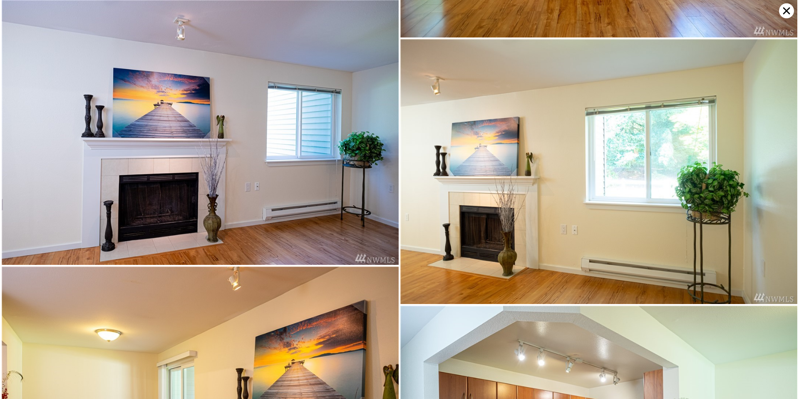
click at [786, 10] on icon at bounding box center [786, 10] width 7 height 7
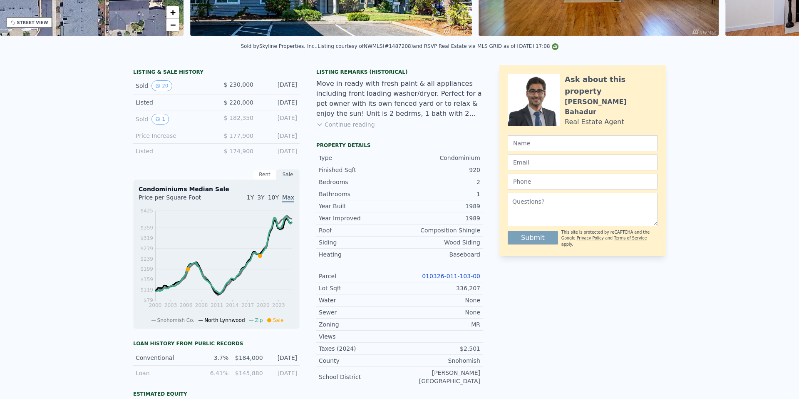
scroll to position [0, 0]
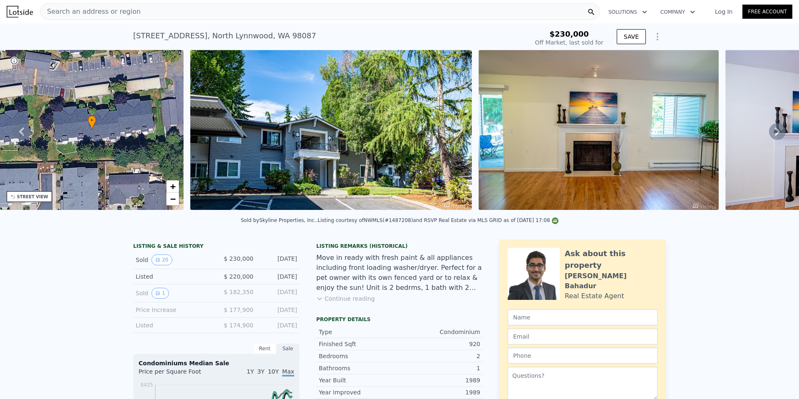
click at [267, 21] on div "Search an address or region Solutions Company Open main menu Log In Free Account" at bounding box center [400, 12] width 786 height 20
click at [200, 5] on div "Search an address or region" at bounding box center [320, 11] width 560 height 17
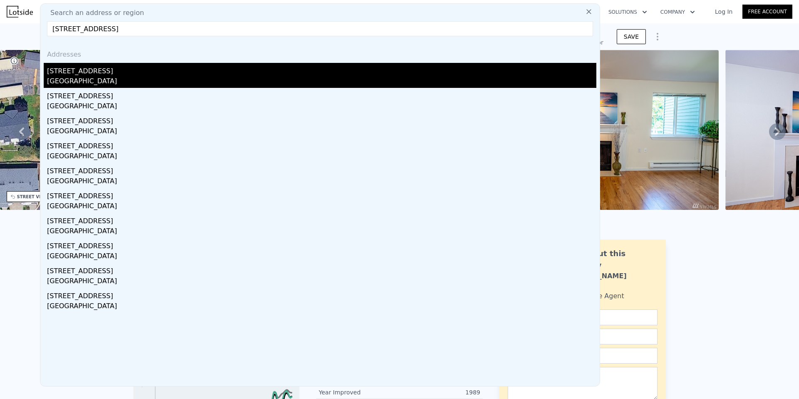
type input "15415 35th Ave W Unit #B102, Lynnwood, WA 98087"
click at [185, 78] on div "Lynnwood, WA 98087" at bounding box center [322, 82] width 550 height 12
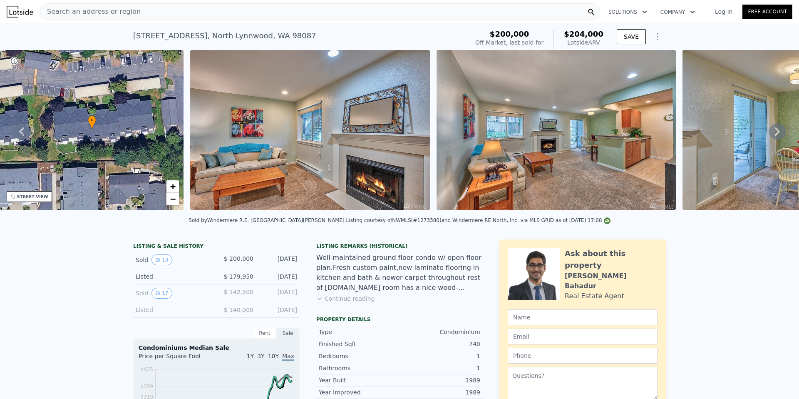
click at [776, 134] on icon at bounding box center [777, 131] width 5 height 8
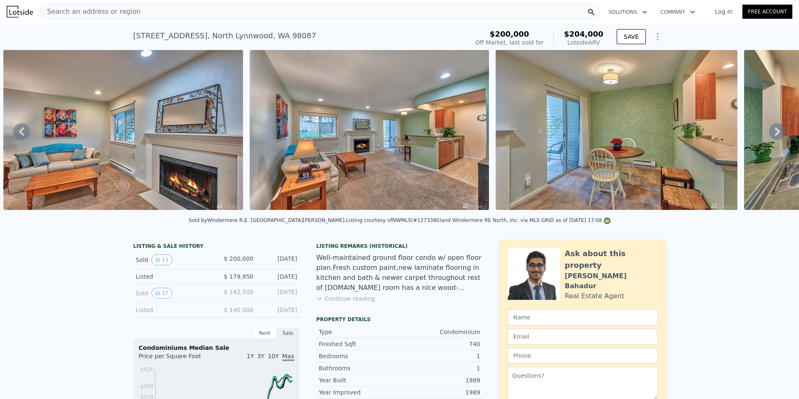
click at [776, 134] on icon at bounding box center [777, 131] width 5 height 8
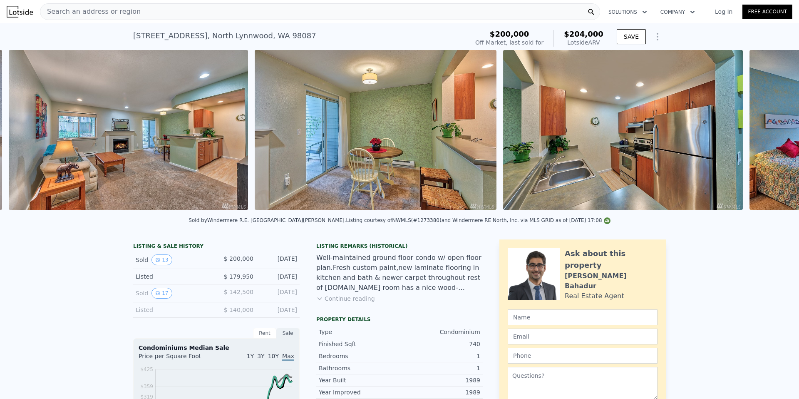
scroll to position [0, 627]
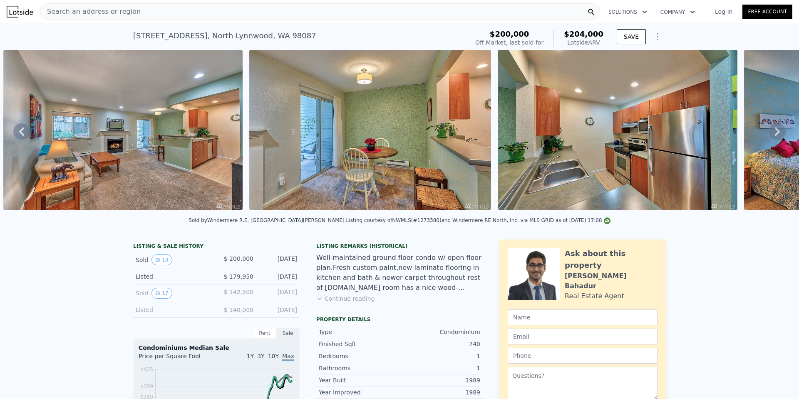
click at [776, 134] on icon at bounding box center [777, 131] width 5 height 8
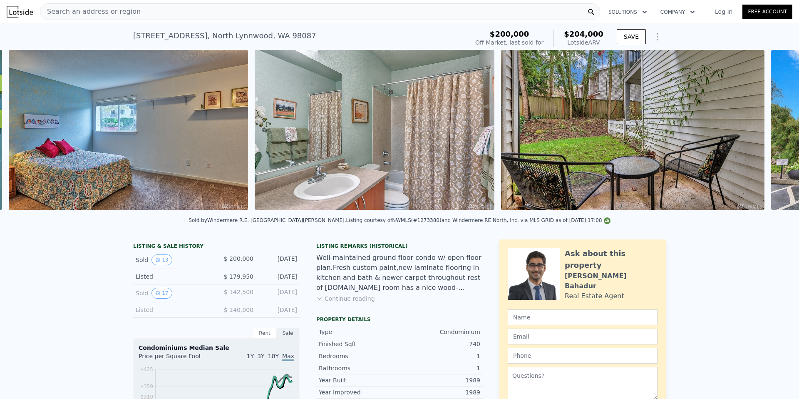
scroll to position [0, 1368]
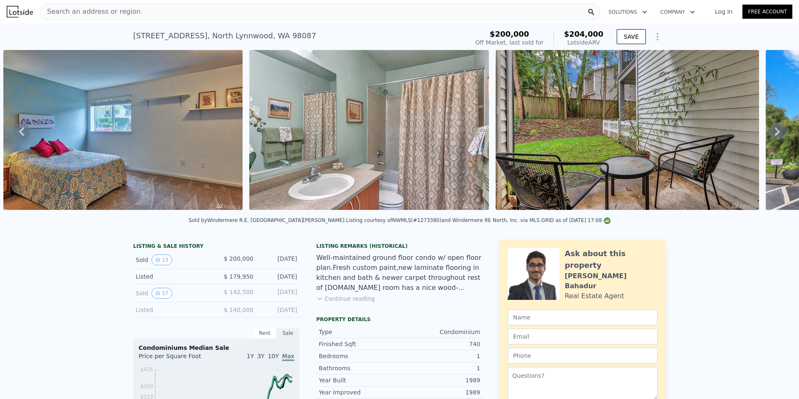
click at [776, 134] on icon at bounding box center [777, 131] width 5 height 8
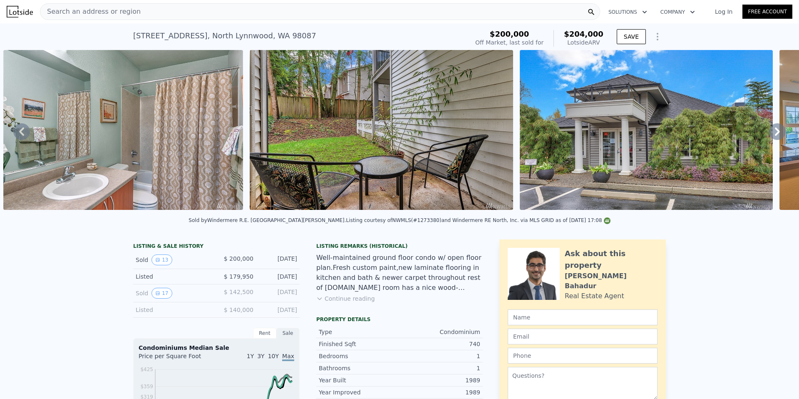
click at [776, 134] on icon at bounding box center [777, 131] width 5 height 8
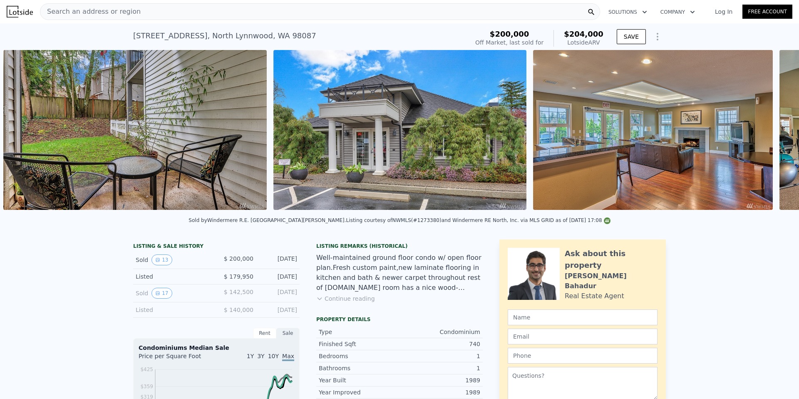
click at [776, 134] on icon at bounding box center [777, 131] width 5 height 8
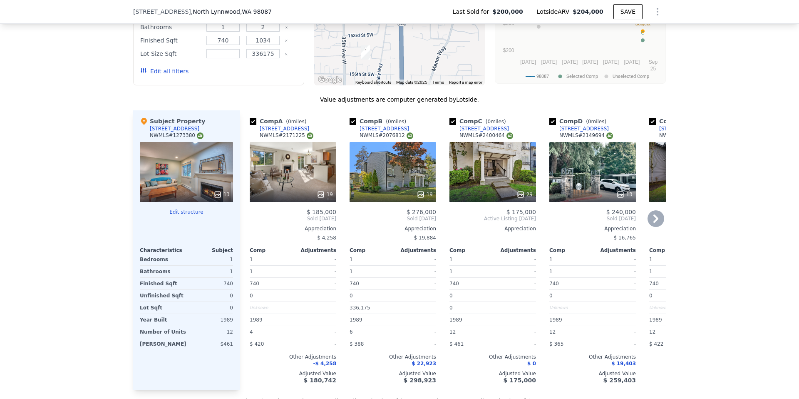
scroll to position [806, 0]
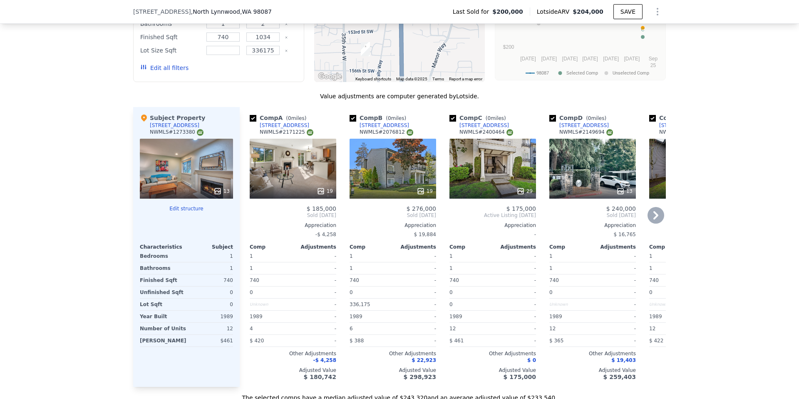
click at [651, 214] on icon at bounding box center [656, 215] width 17 height 17
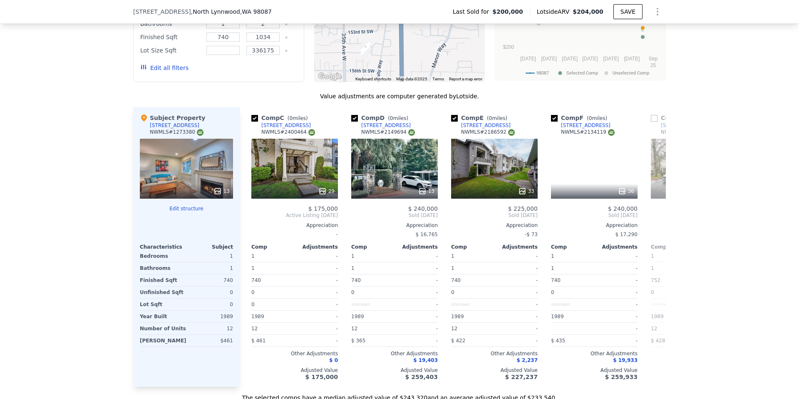
scroll to position [0, 200]
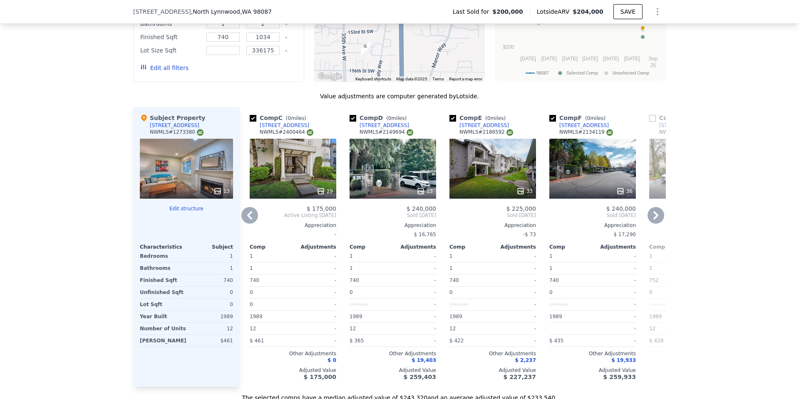
click at [653, 214] on icon at bounding box center [656, 215] width 17 height 17
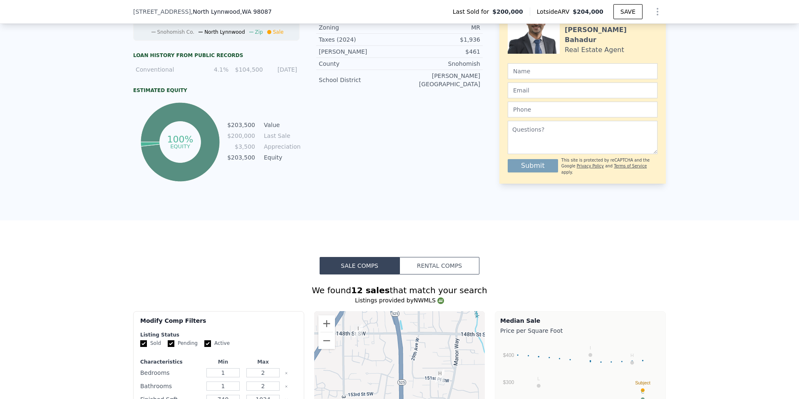
scroll to position [0, 0]
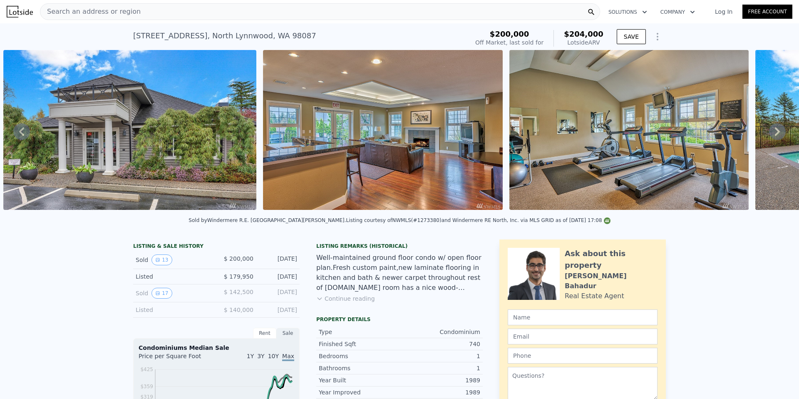
click at [777, 132] on icon at bounding box center [777, 131] width 5 height 8
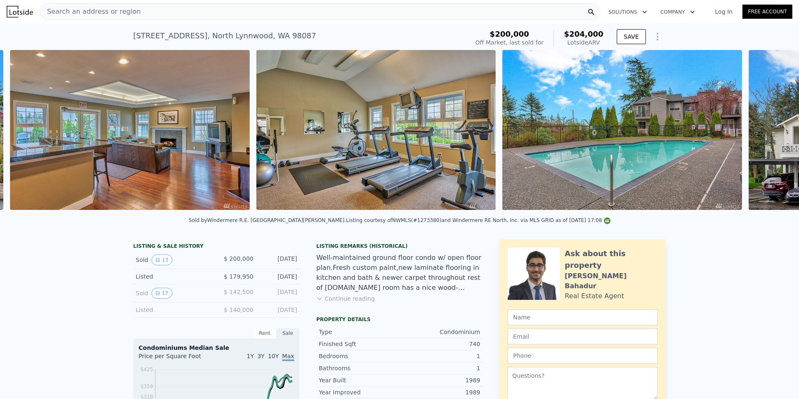
scroll to position [0, 2391]
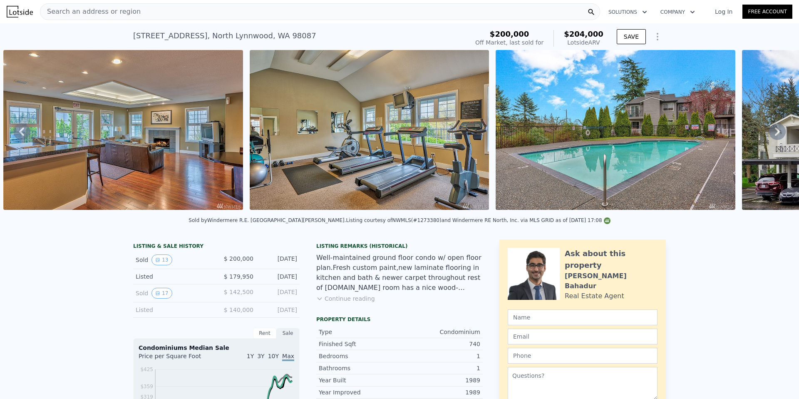
click at [777, 132] on icon at bounding box center [777, 131] width 5 height 8
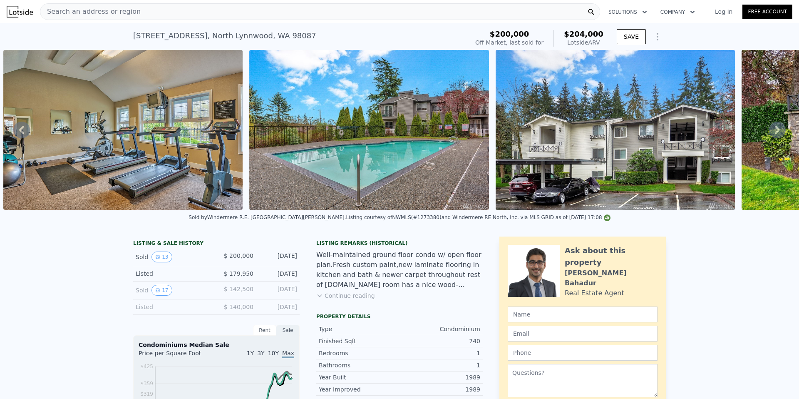
click at [777, 132] on icon at bounding box center [777, 130] width 5 height 8
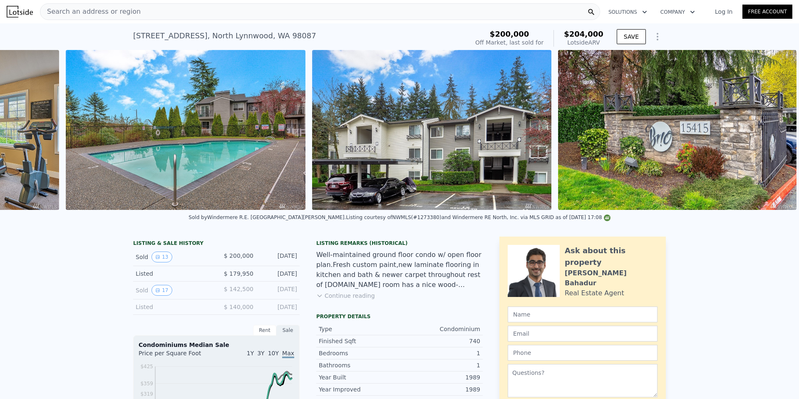
scroll to position [0, 2822]
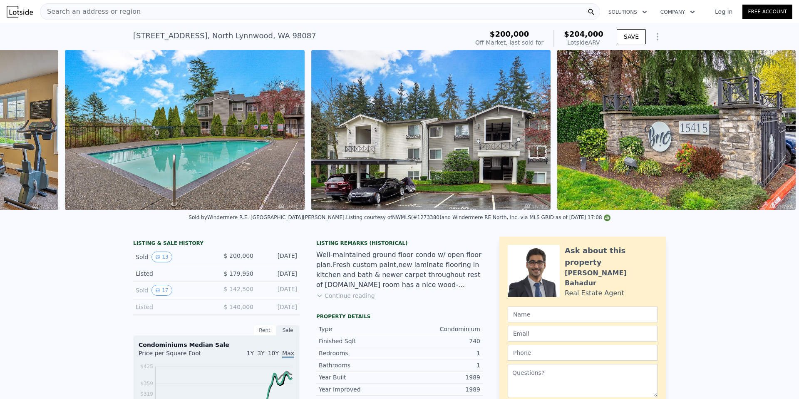
click at [777, 132] on img at bounding box center [676, 130] width 239 height 160
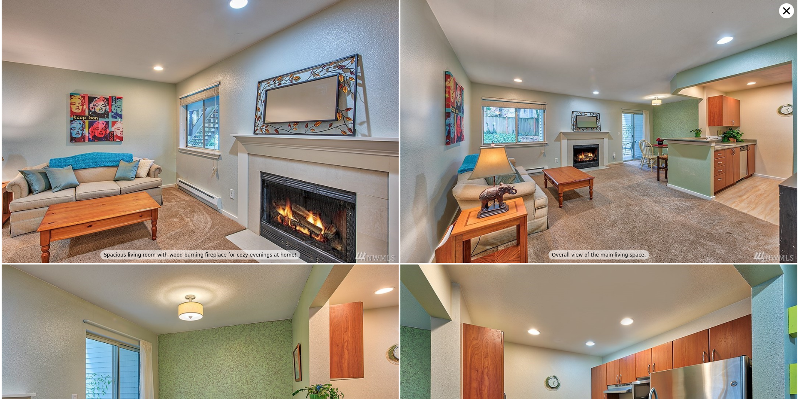
scroll to position [0, 0]
